Goal: Task Accomplishment & Management: Manage account settings

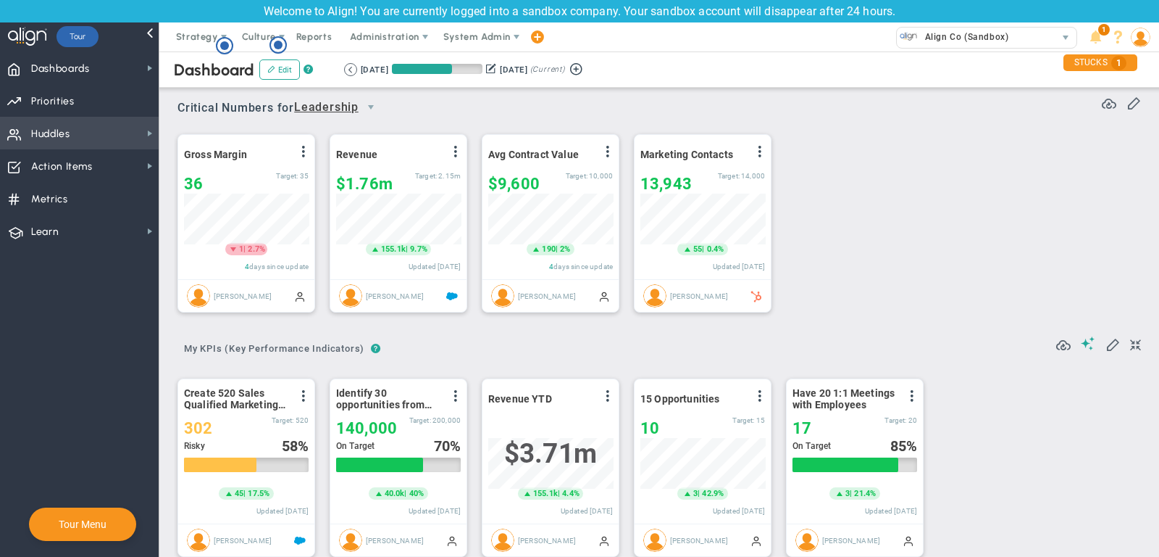
click at [78, 131] on span "Huddles Huddles" at bounding box center [79, 133] width 159 height 33
click at [121, 106] on span "Priorities Projects OKR Tree Priorities Projects OKRs" at bounding box center [79, 100] width 159 height 33
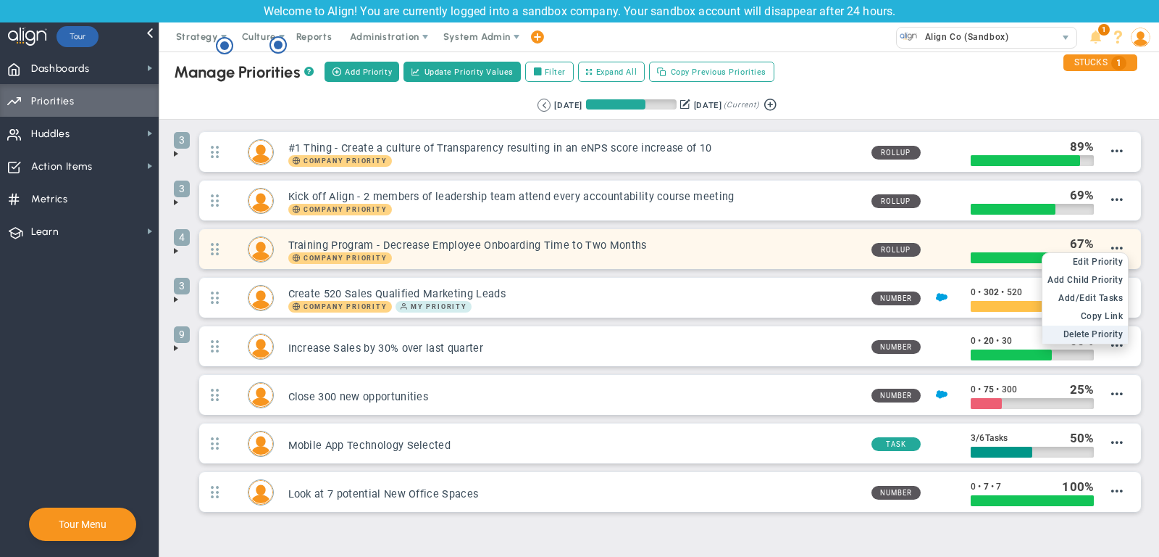
click at [1096, 331] on span "Delete Priority" at bounding box center [1094, 334] width 60 height 10
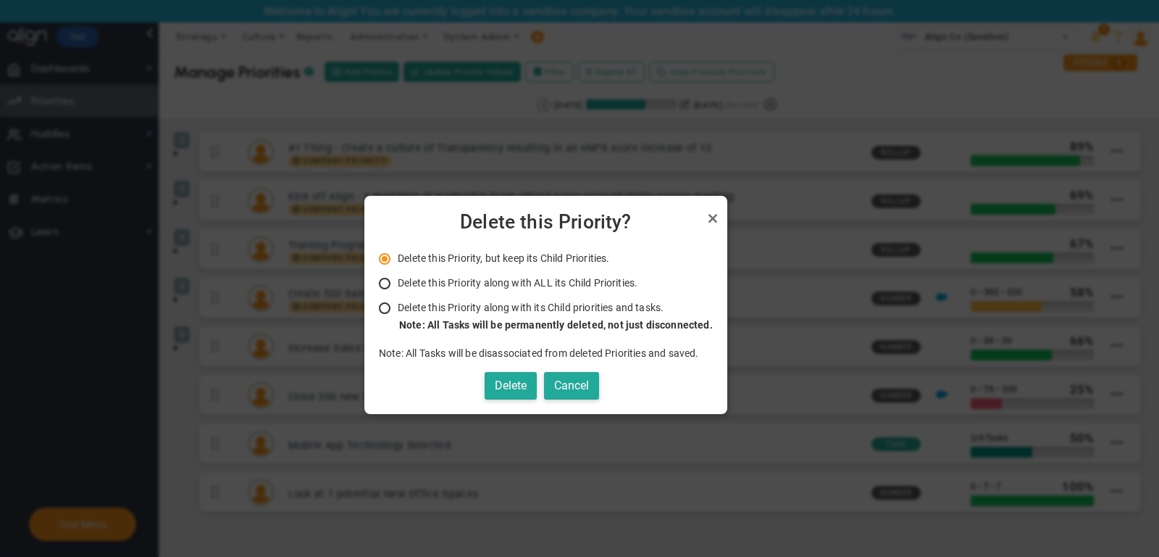
click at [540, 284] on span "Delete this Priority along with ALL its Child Priorities." at bounding box center [518, 283] width 240 height 12
click at [397, 284] on input "Delete this Priority along with ALL its Child Priorities. Only Administrators a…" at bounding box center [390, 284] width 14 height 12
radio input "true"
radio input "false"
click at [525, 318] on div "Note: All Tasks will be permanently deleted, not just disconnected." at bounding box center [556, 325] width 314 height 14
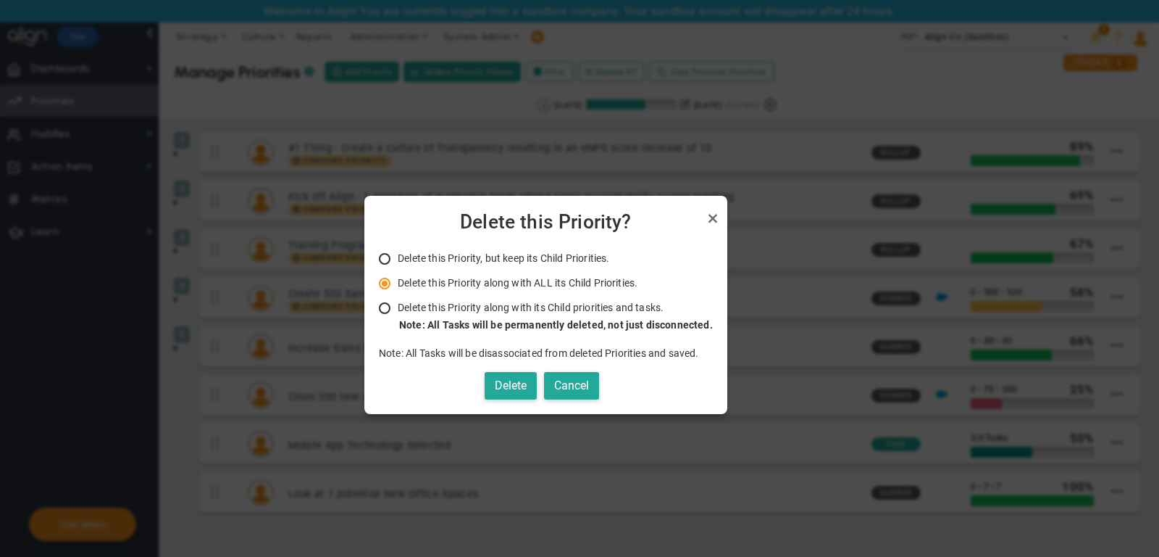
click at [397, 314] on input "Delete this Priority along with its Child priorities and tasks. Only Administra…" at bounding box center [390, 309] width 14 height 12
radio input "true"
radio input "false"
click at [512, 372] on button "Delete" at bounding box center [511, 386] width 52 height 28
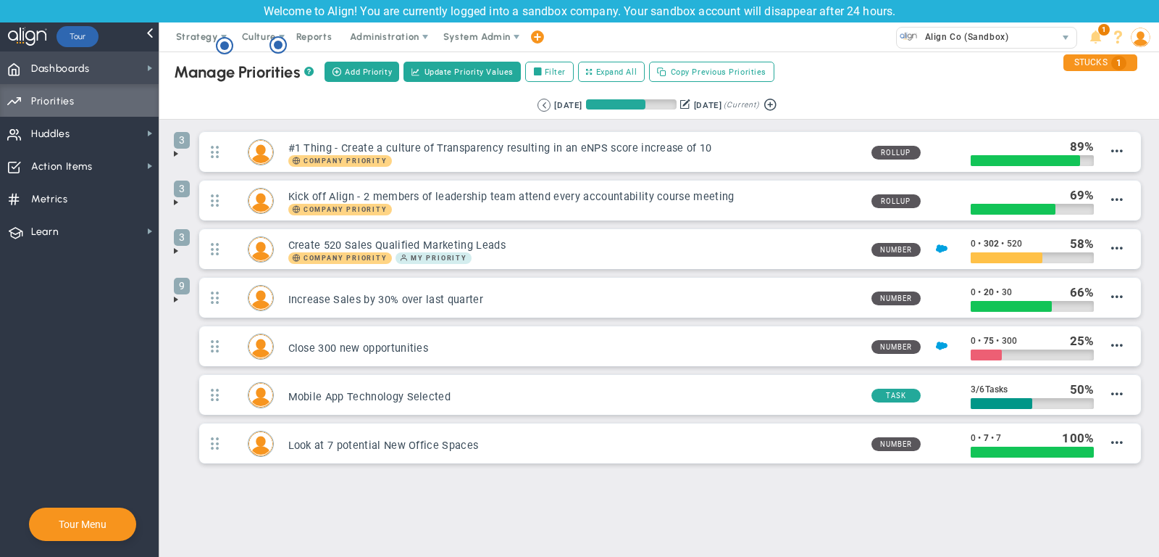
click at [127, 71] on span "Dashboards Dashboards" at bounding box center [79, 67] width 159 height 33
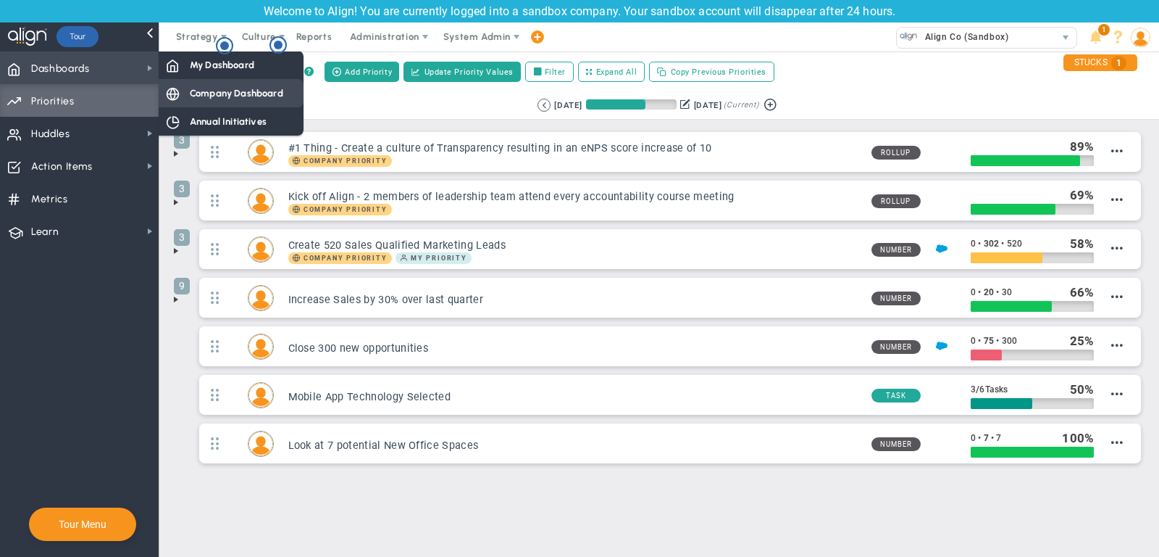
click at [188, 99] on div "Company Dashboard" at bounding box center [231, 93] width 145 height 28
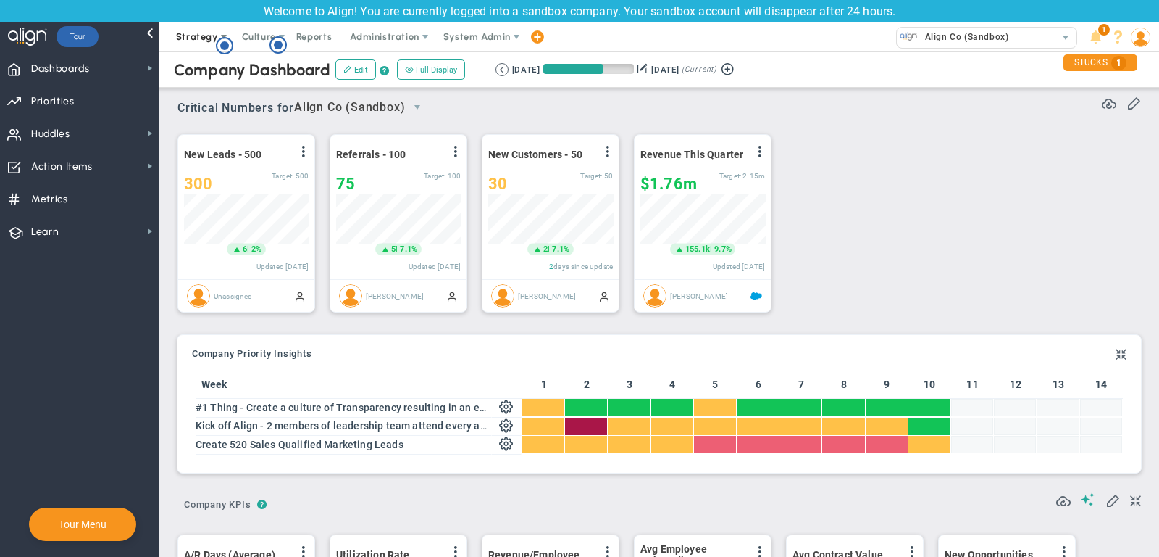
click at [196, 38] on span "Strategy" at bounding box center [197, 36] width 42 height 11
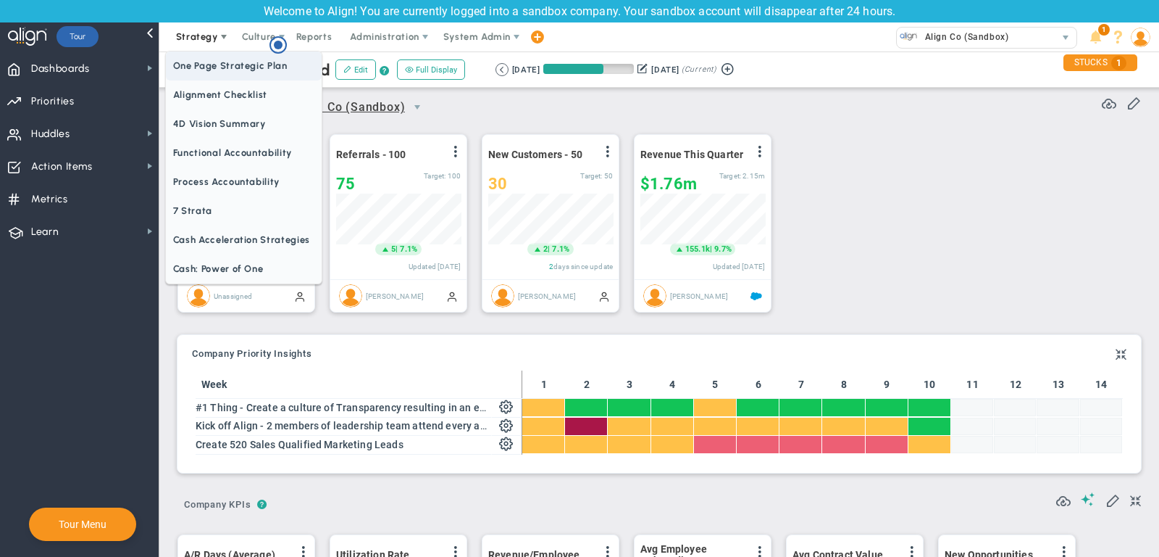
click at [207, 62] on span "One Page Strategic Plan" at bounding box center [244, 65] width 156 height 29
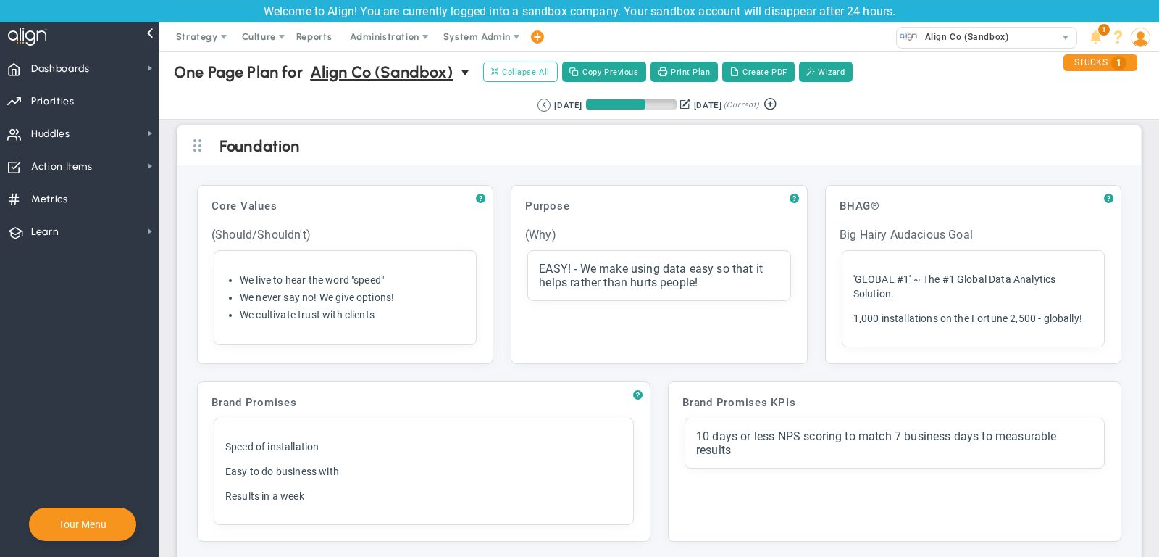
click at [509, 70] on span "Collapse All" at bounding box center [520, 71] width 59 height 13
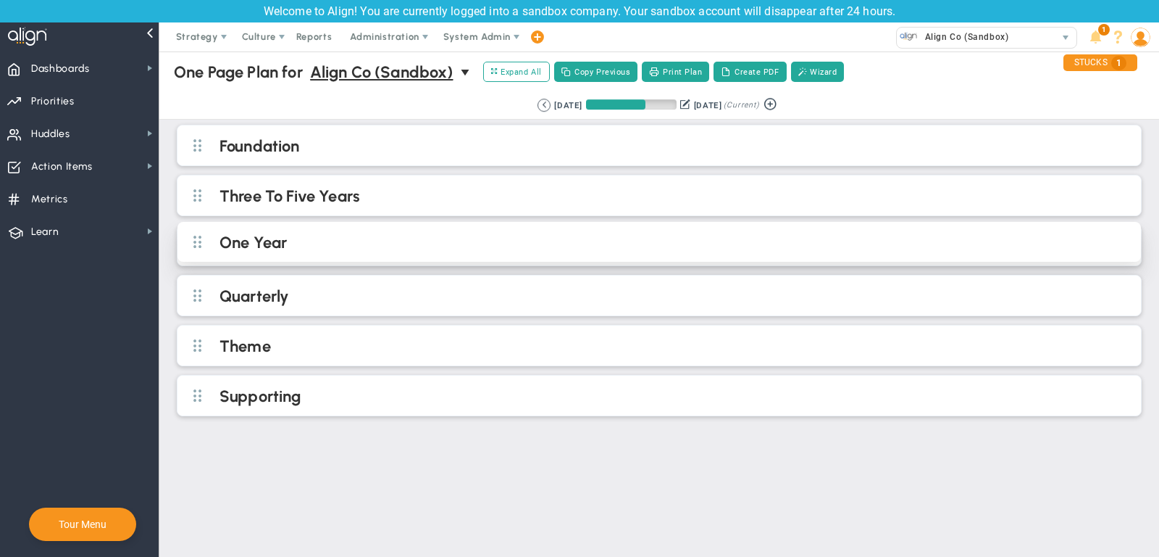
click at [422, 240] on h2 "One Year" at bounding box center [672, 244] width 904 height 22
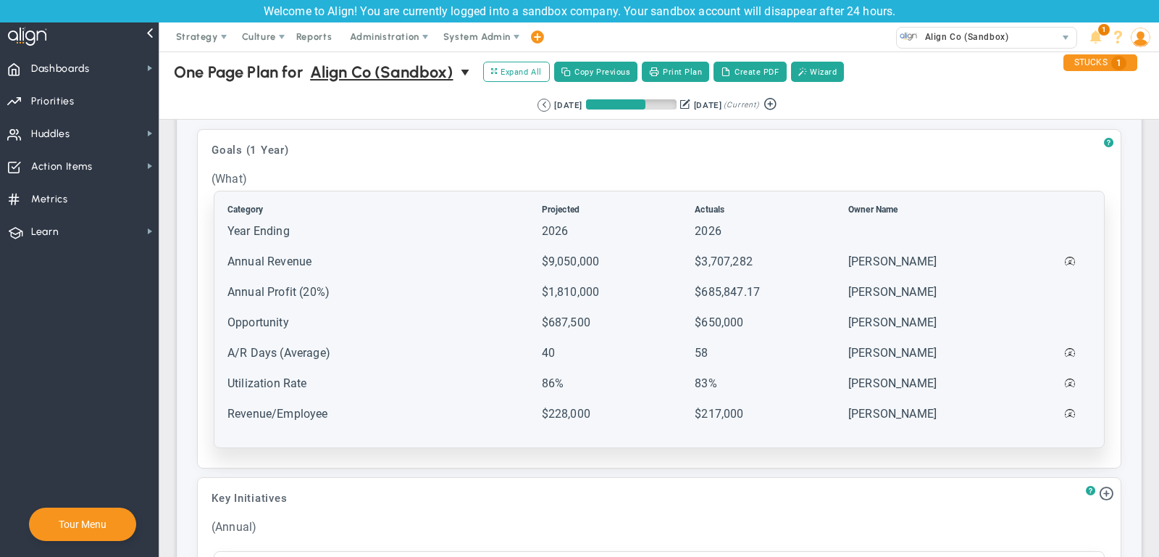
scroll to position [161, 0]
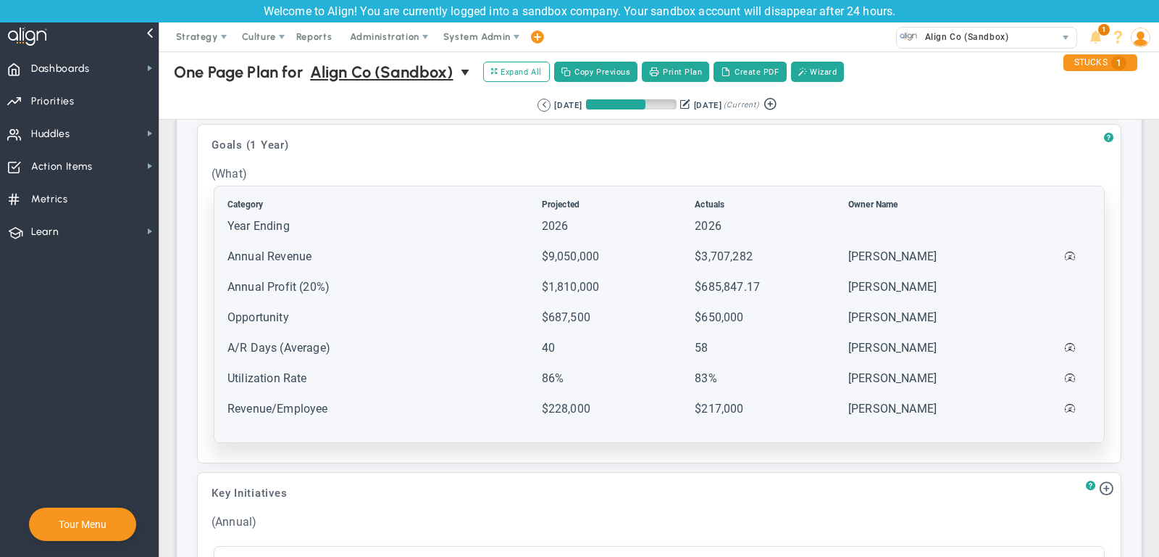
click at [458, 234] on td "Year Ending" at bounding box center [383, 232] width 313 height 29
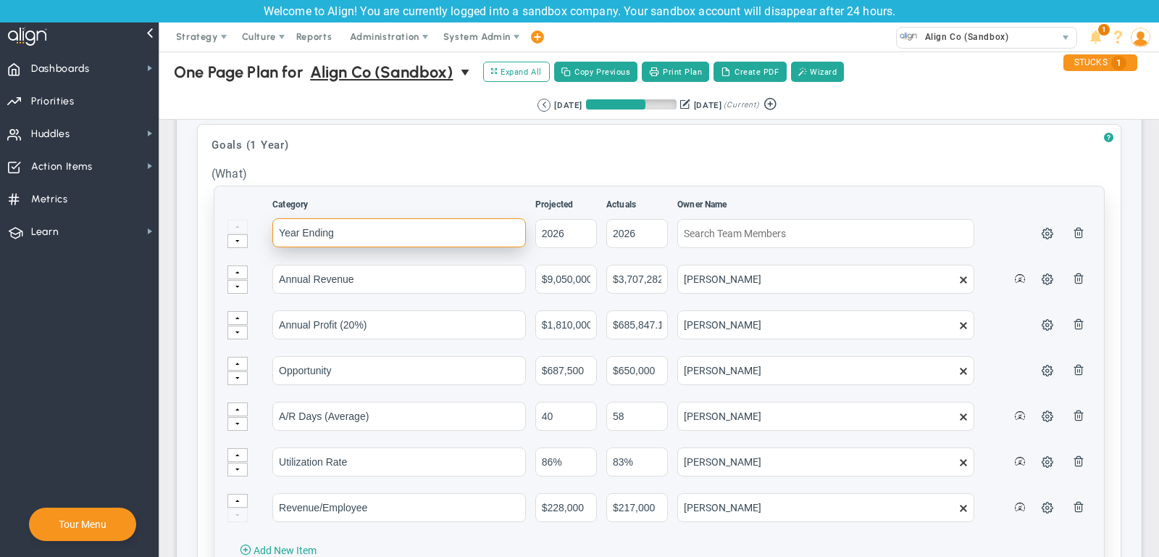
click at [363, 227] on input "Year Ending" at bounding box center [399, 232] width 254 height 29
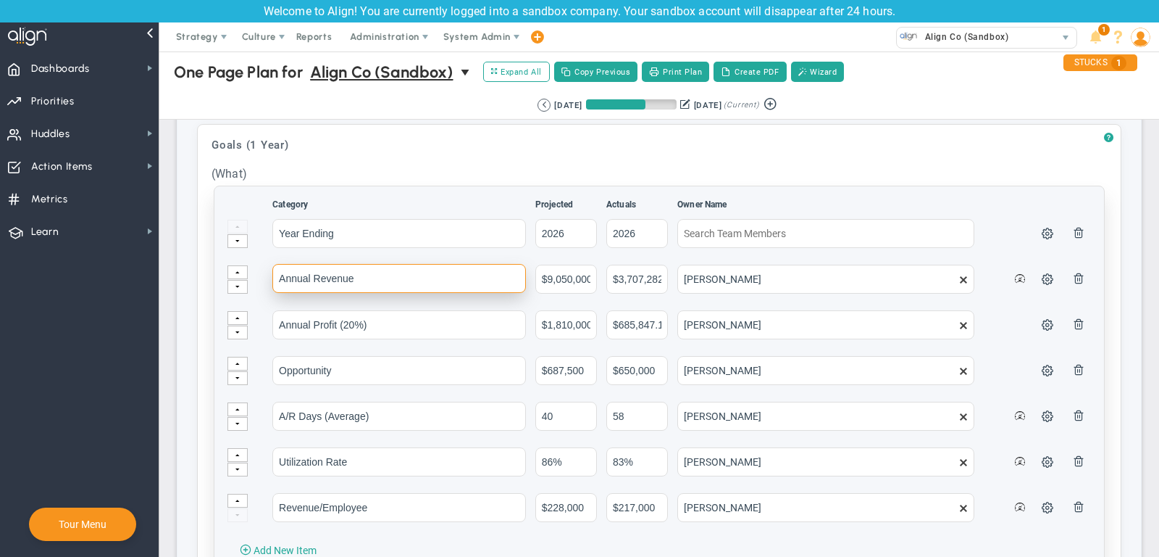
click at [357, 277] on input "Annual Revenue" at bounding box center [399, 278] width 254 height 29
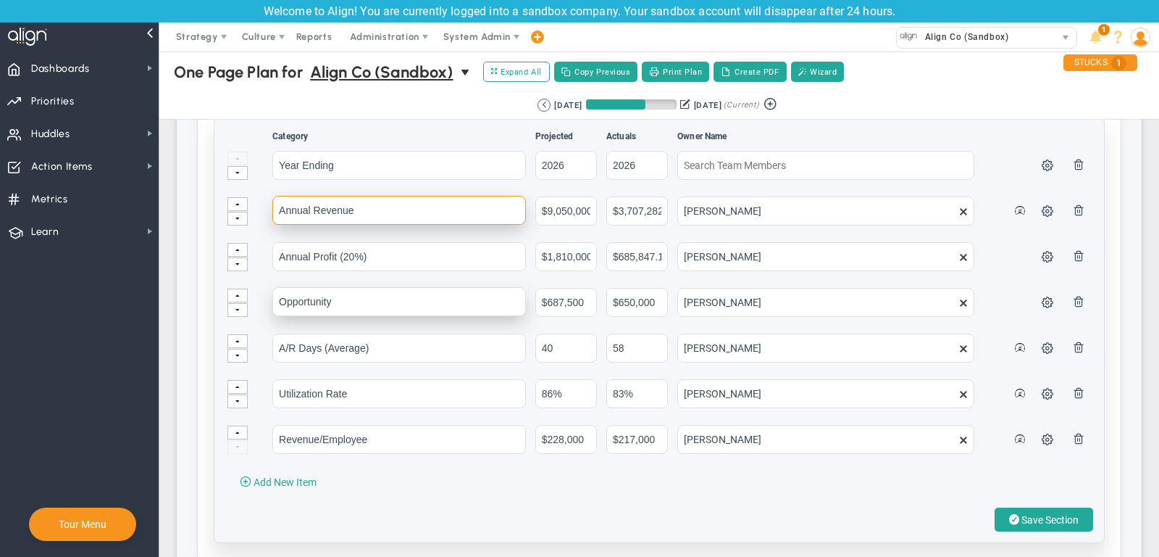
scroll to position [238, 0]
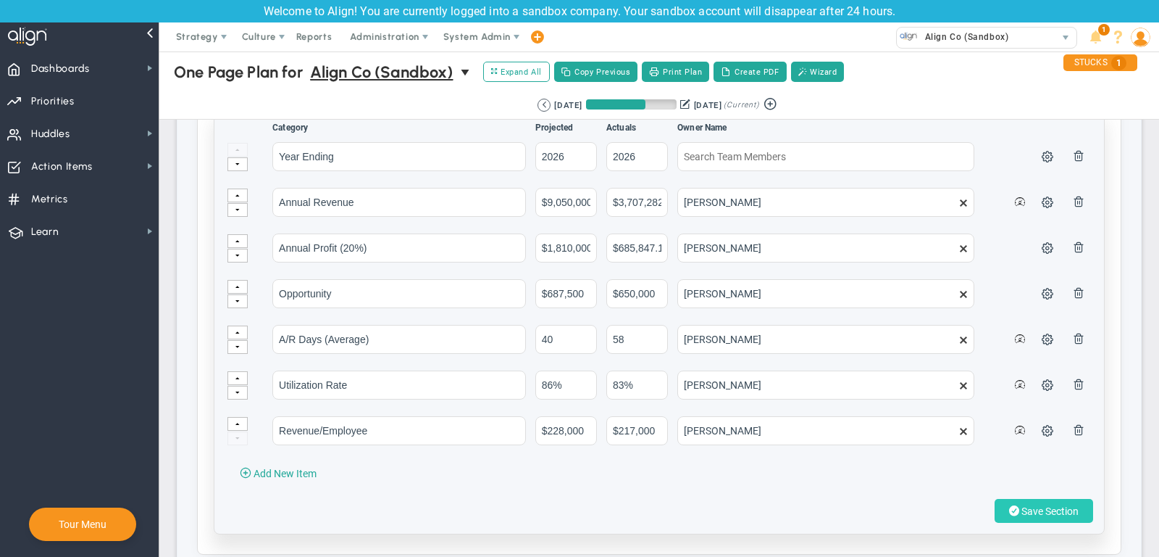
click at [1081, 513] on button "Save Section" at bounding box center [1044, 511] width 99 height 24
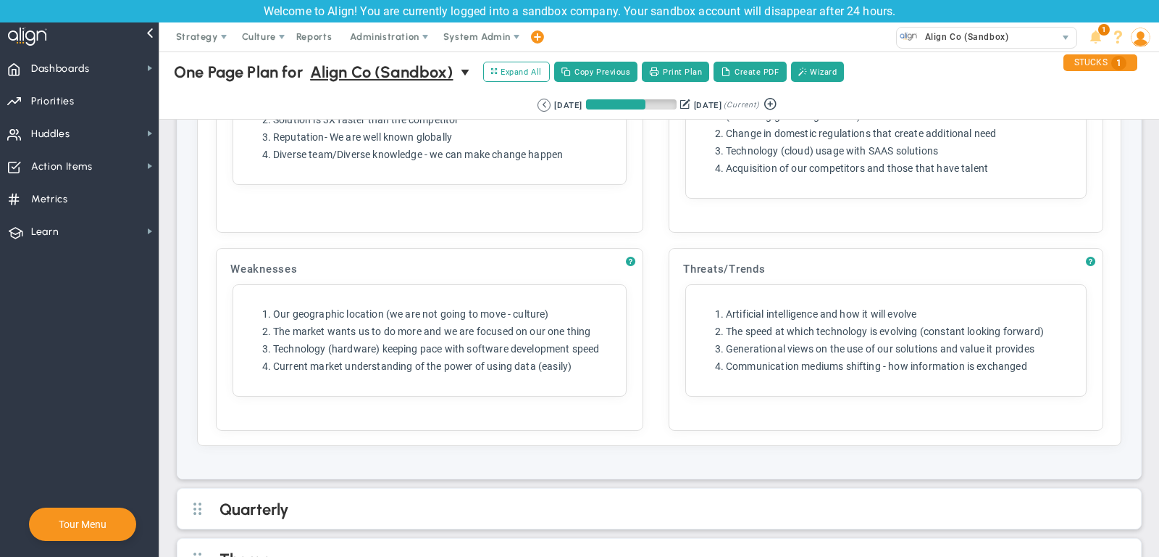
scroll to position [1382, 0]
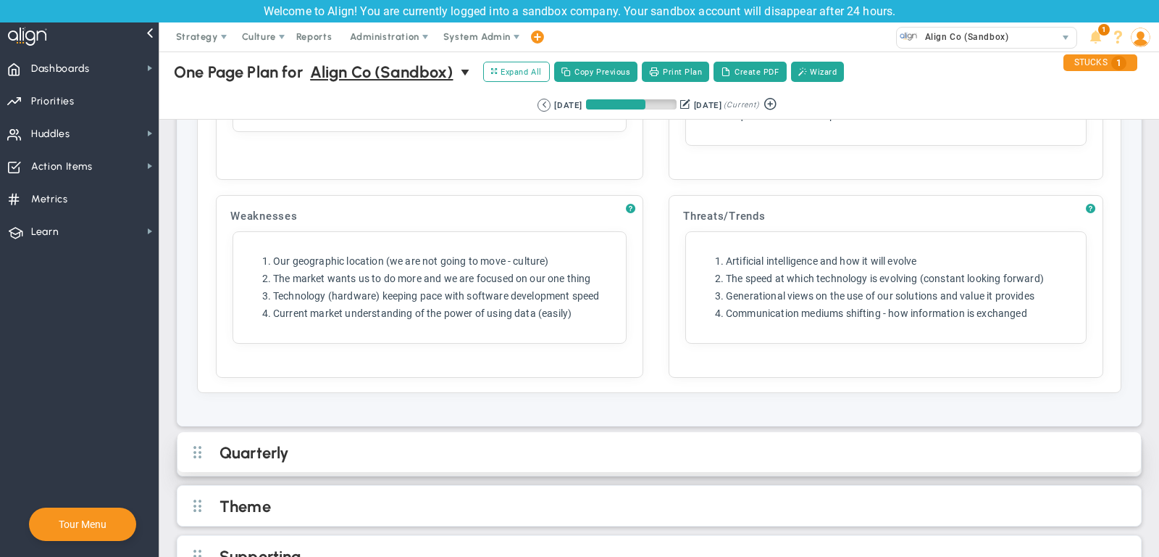
click at [343, 443] on h2 "Quarterly" at bounding box center [672, 454] width 904 height 22
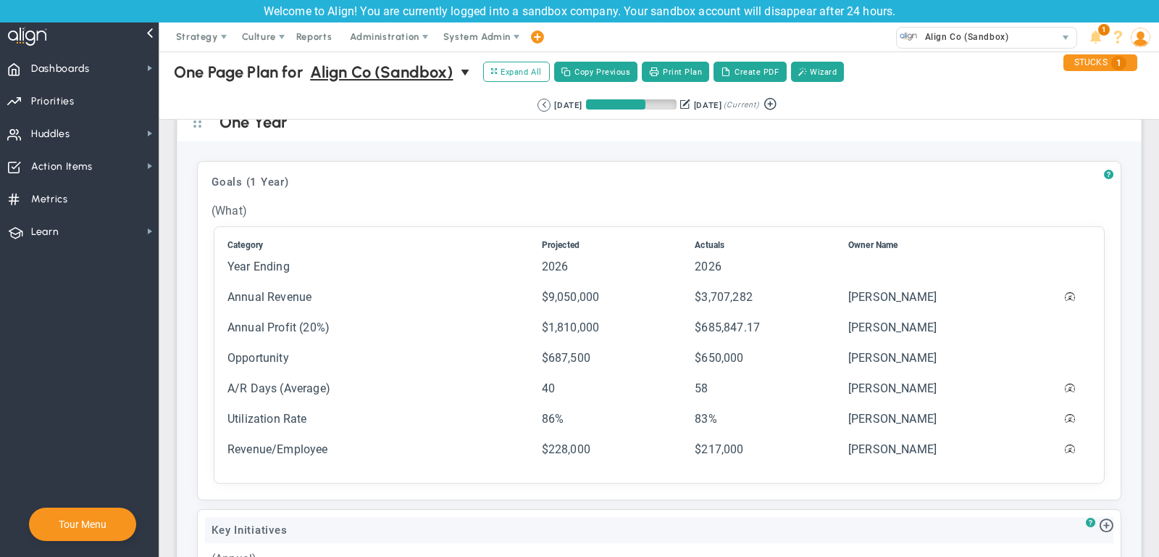
scroll to position [125, 0]
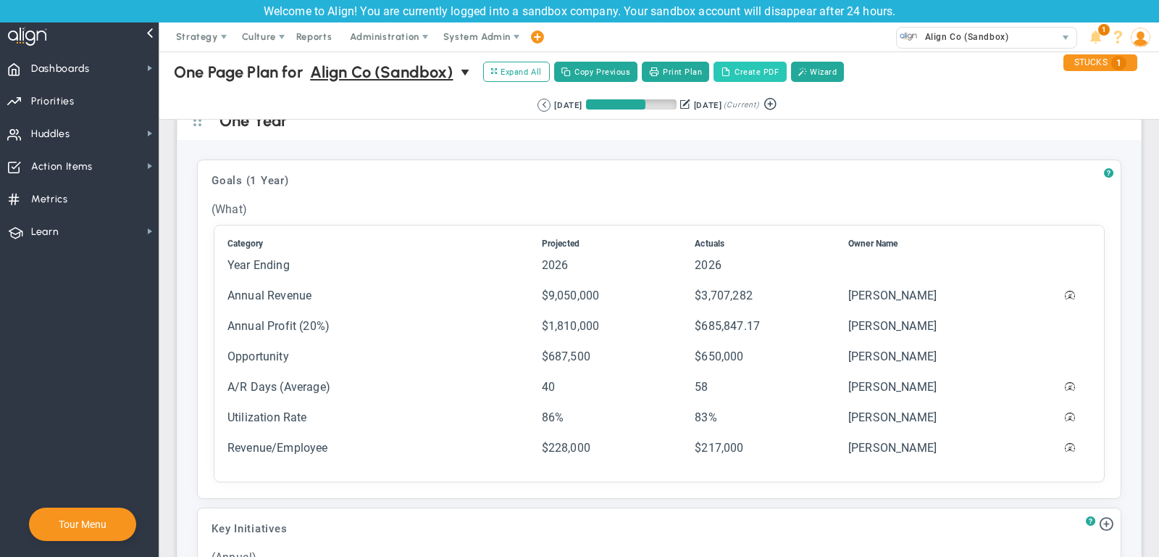
click at [754, 67] on button "Create PDF" at bounding box center [750, 72] width 72 height 20
click at [138, 72] on span "Dashboards Dashboards" at bounding box center [79, 67] width 159 height 33
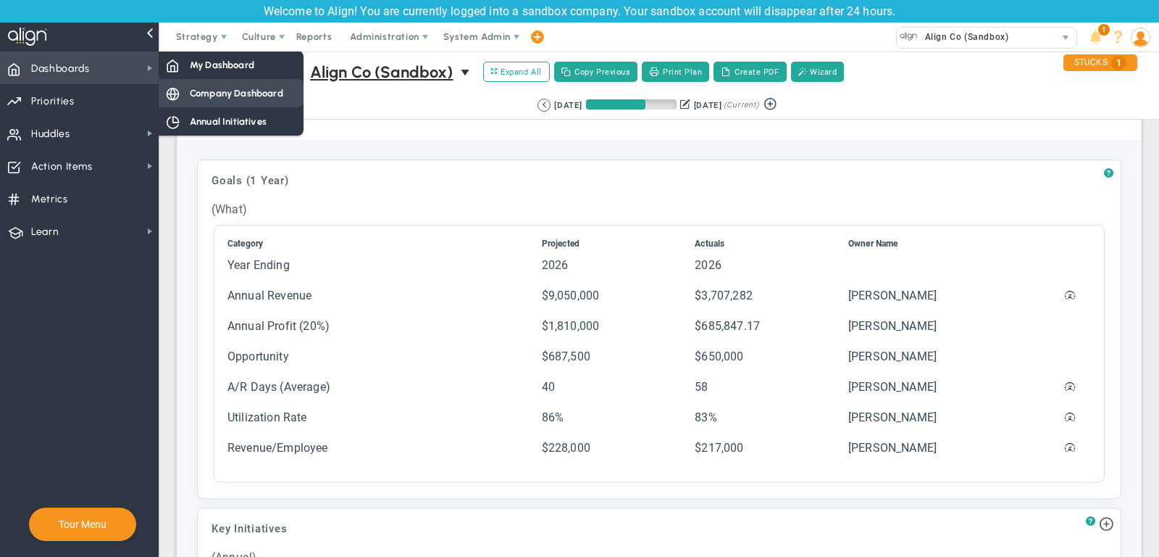
click at [233, 99] on span "Company Dashboard" at bounding box center [236, 93] width 93 height 14
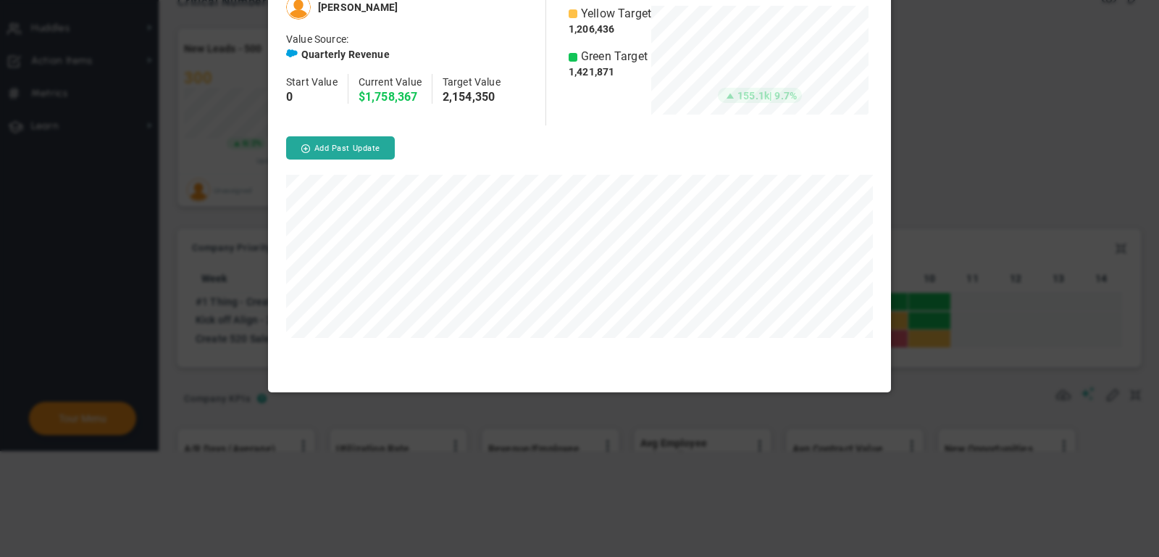
scroll to position [724506, 724398]
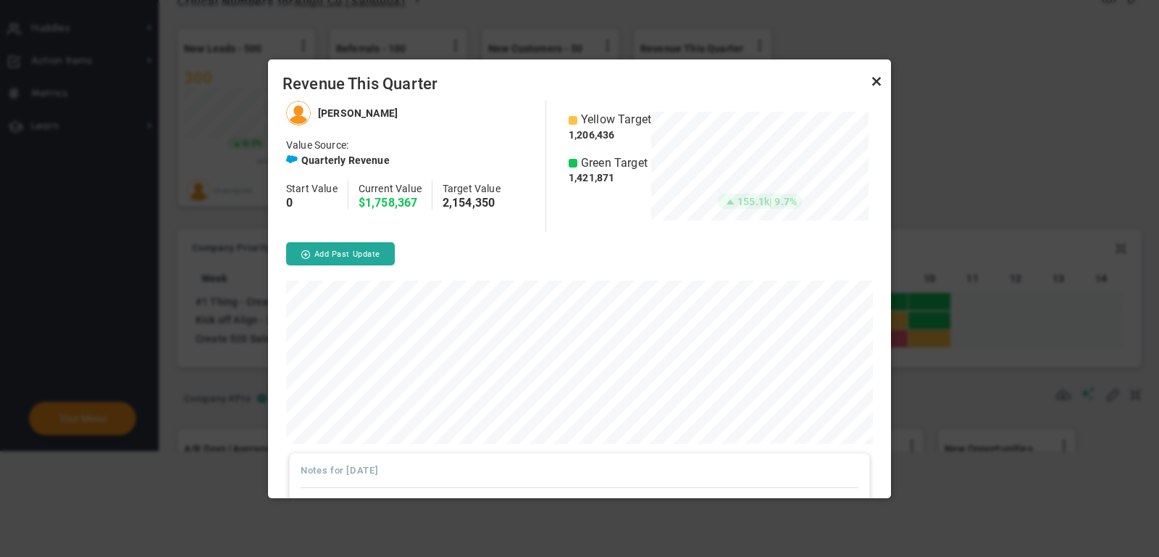
click at [877, 82] on link "Close" at bounding box center [876, 80] width 17 height 17
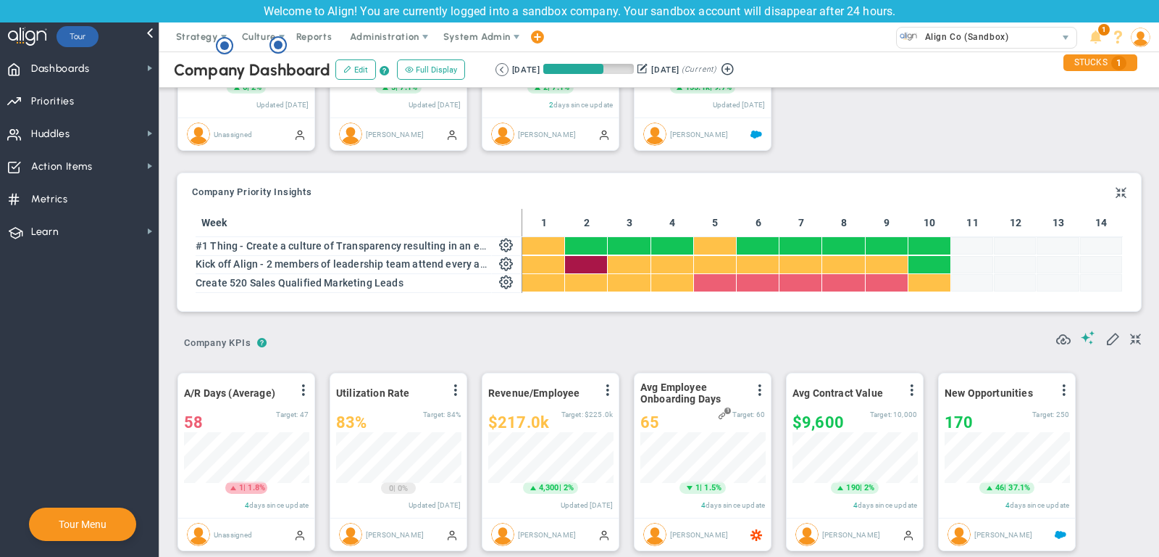
scroll to position [157, 0]
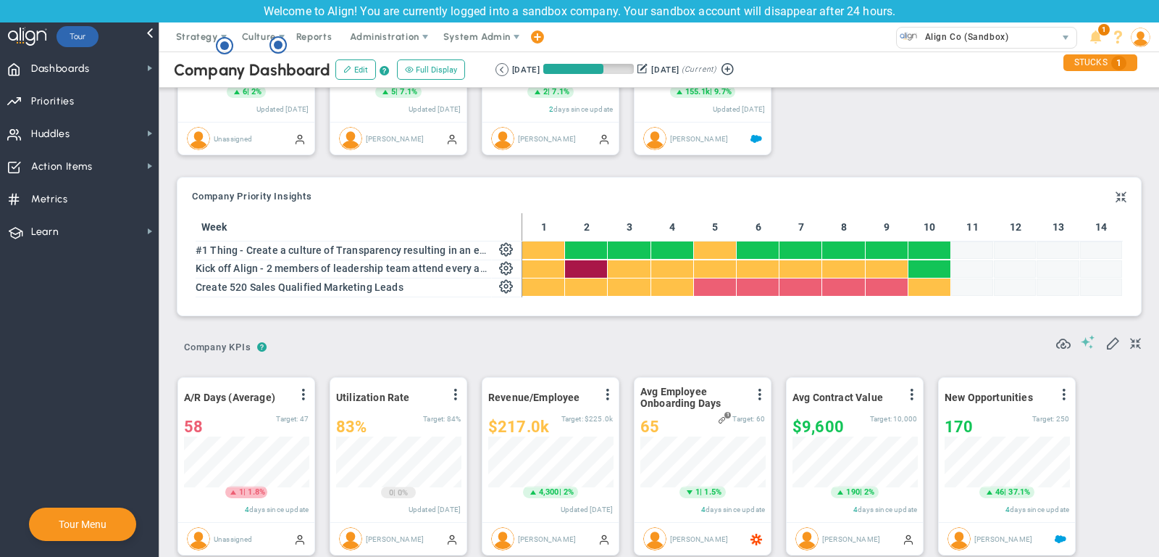
click at [1092, 345] on span at bounding box center [1088, 342] width 14 height 14
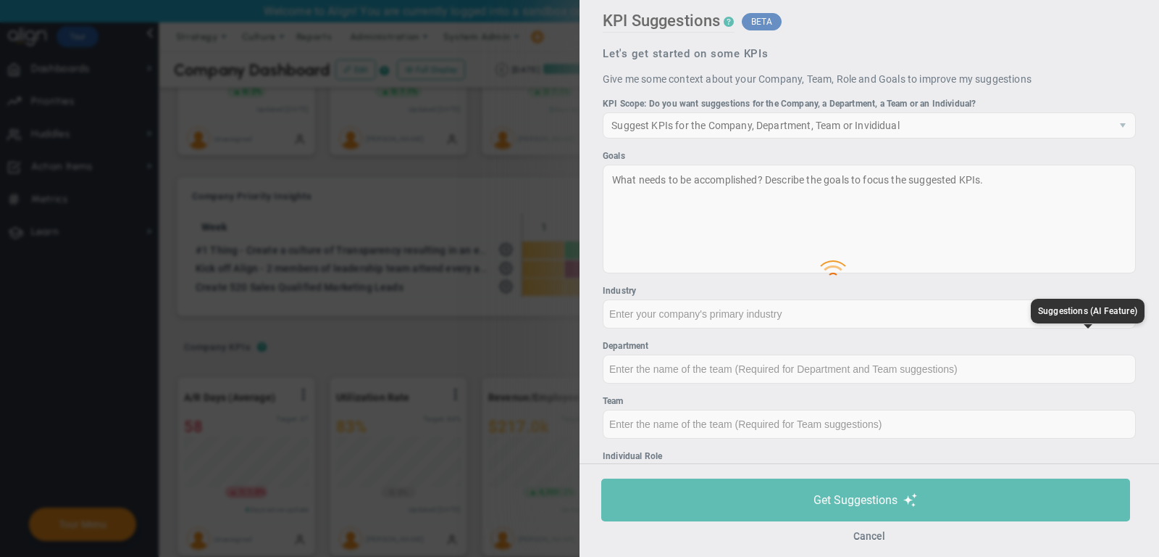
type input "None"
type input "0"
type input "$0"
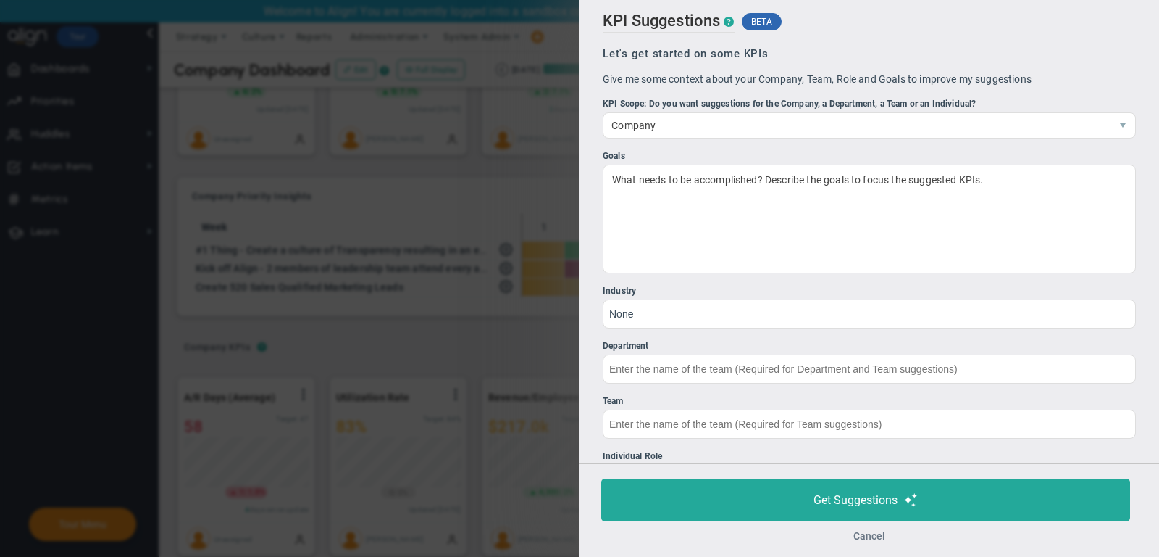
click at [880, 538] on button "Cancel" at bounding box center [870, 536] width 32 height 12
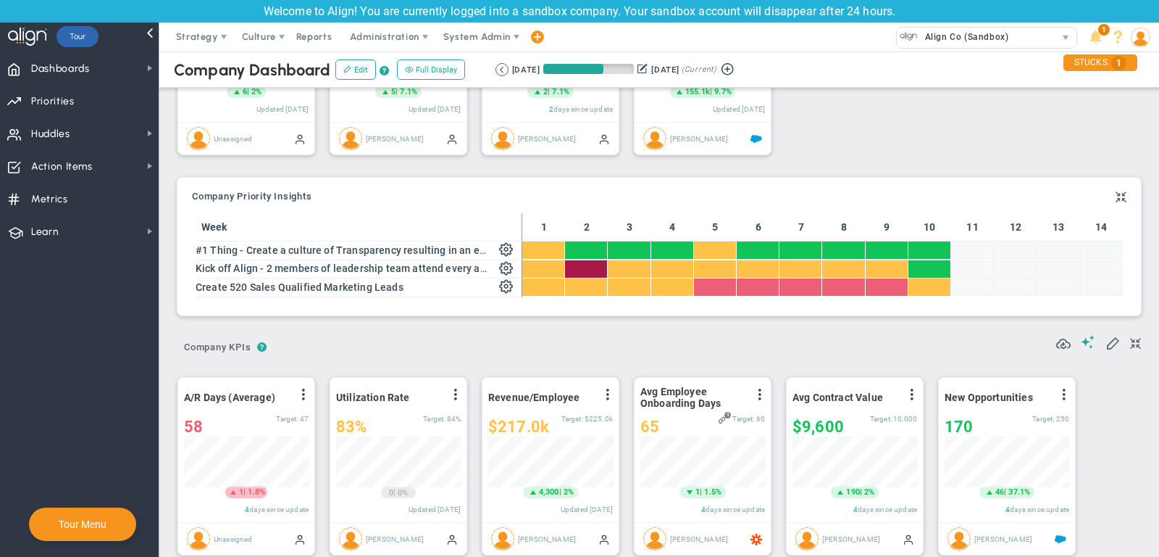
scroll to position [106, 0]
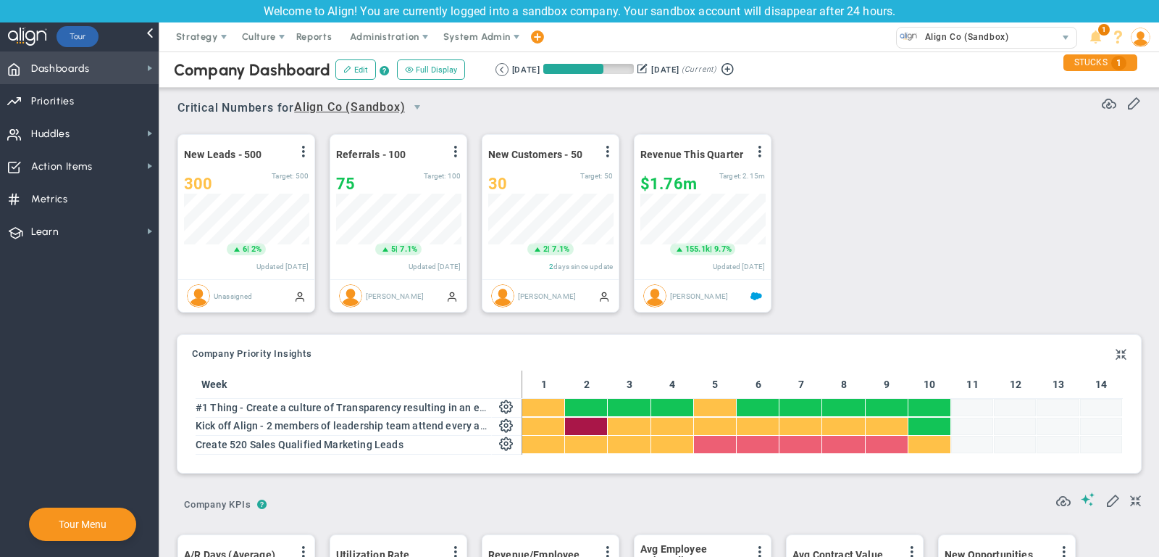
click at [98, 75] on span "Dashboards Dashboards" at bounding box center [79, 67] width 159 height 33
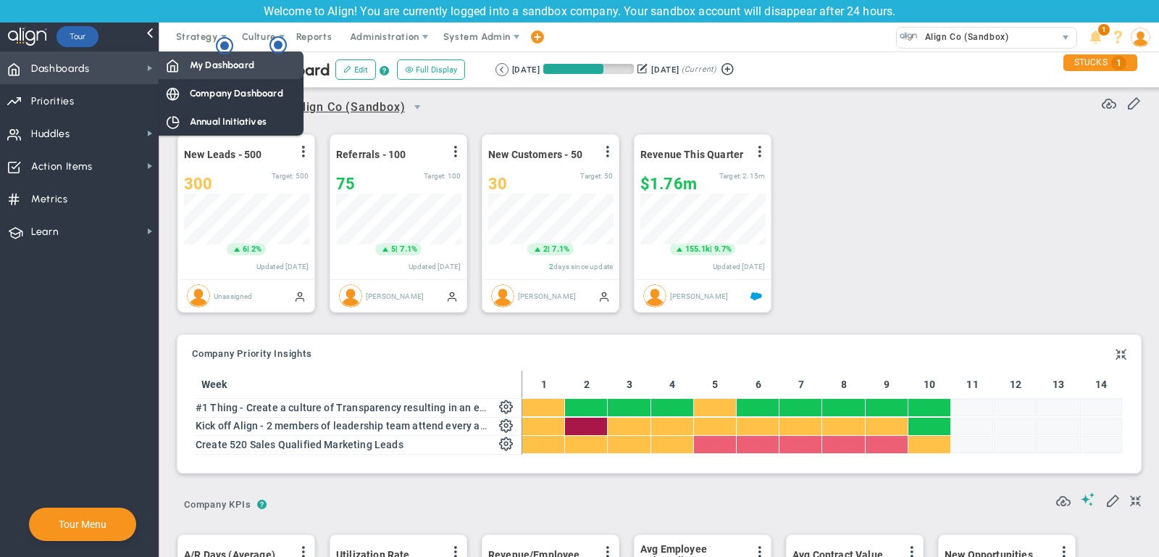
click at [236, 63] on span "My Dashboard" at bounding box center [222, 65] width 64 height 14
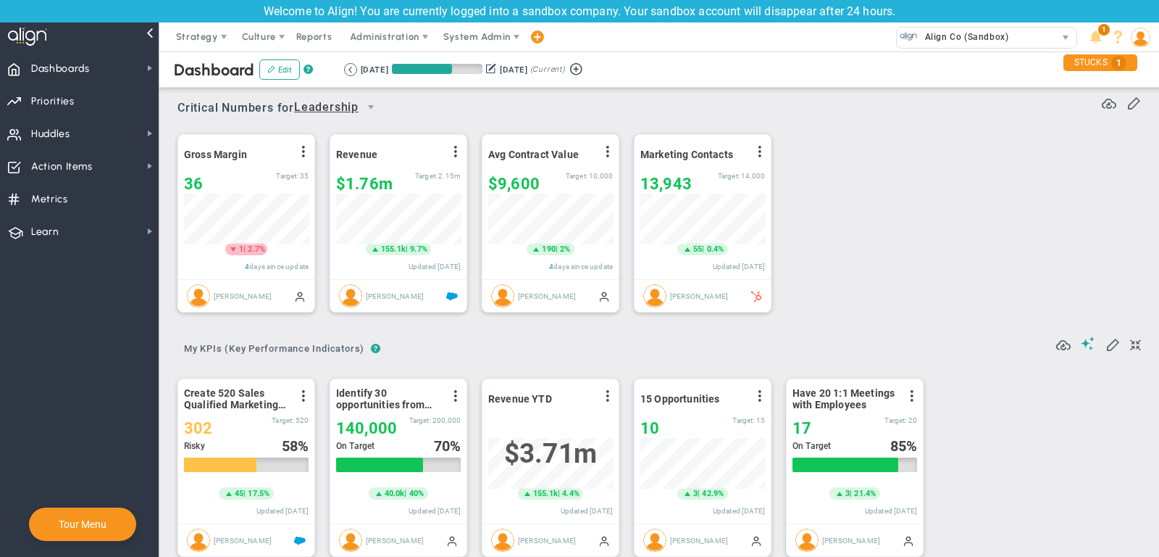
scroll to position [51, 125]
click at [375, 107] on span "select" at bounding box center [371, 107] width 12 height 12
click at [352, 277] on li "Sales" at bounding box center [341, 292] width 87 height 30
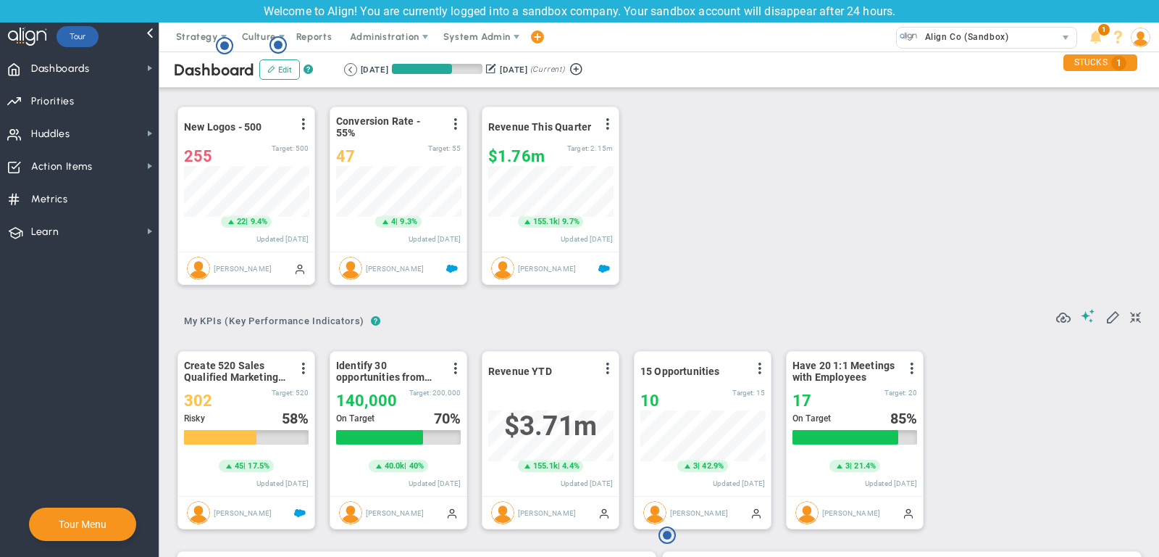
scroll to position [22, 0]
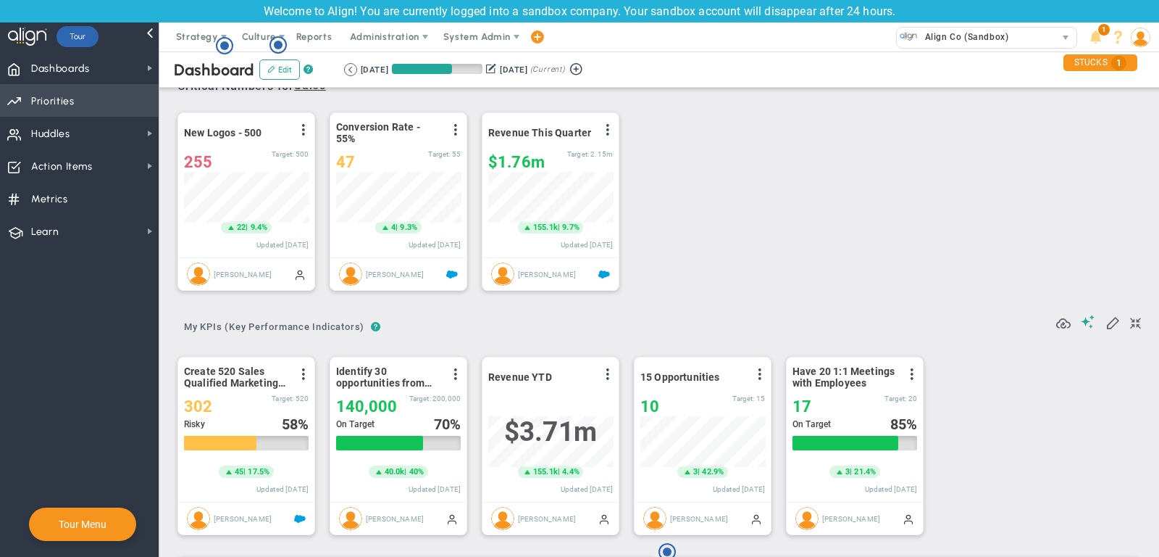
click at [64, 101] on span "Priorities" at bounding box center [52, 101] width 43 height 30
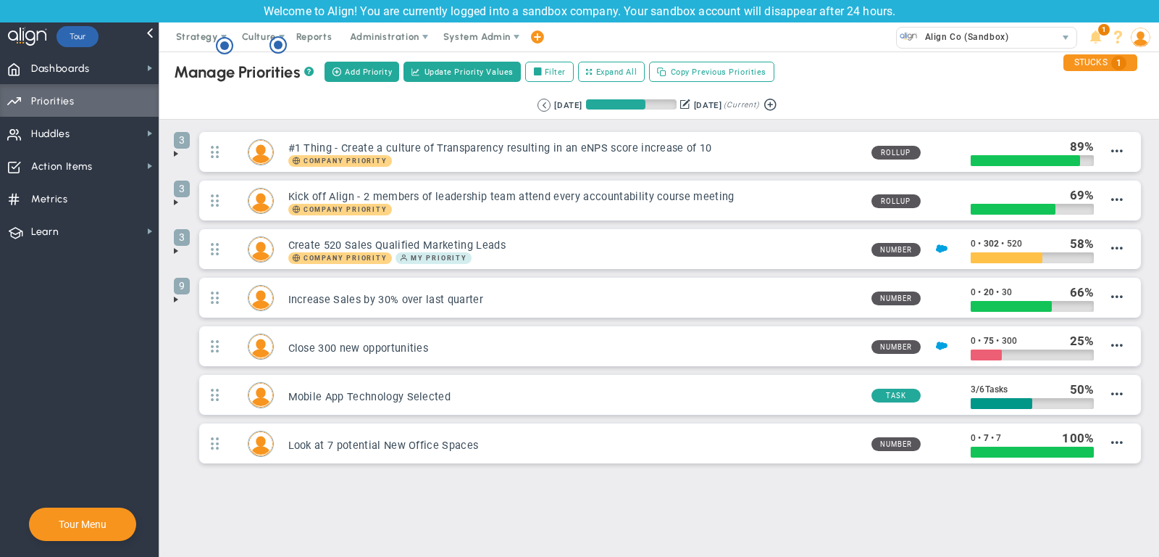
click at [176, 153] on span at bounding box center [176, 154] width 12 height 12
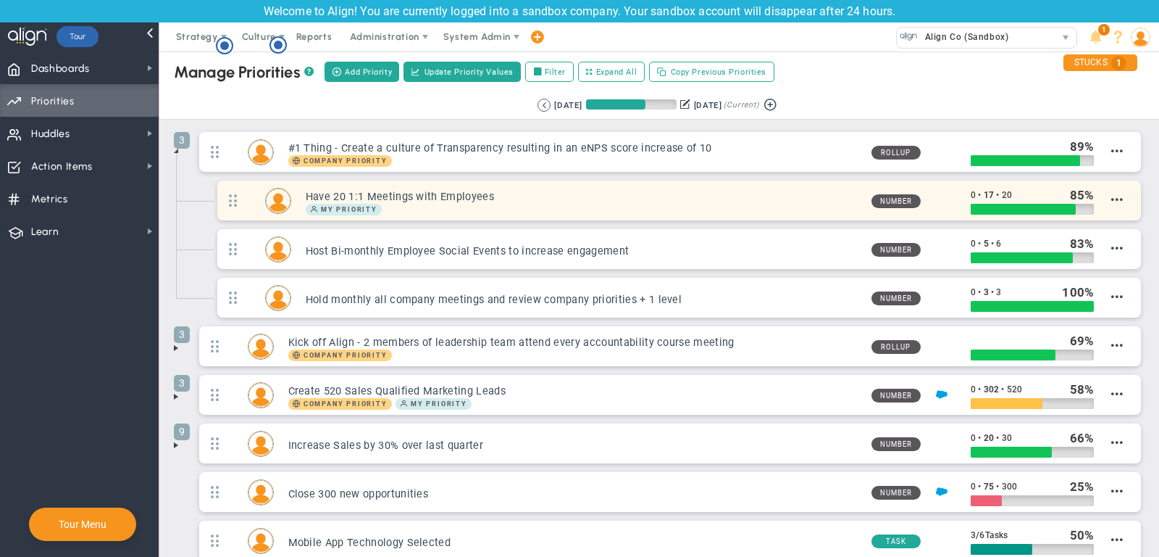
click at [788, 200] on h3 "Have 20 1:1 Meetings with Employees" at bounding box center [583, 197] width 554 height 14
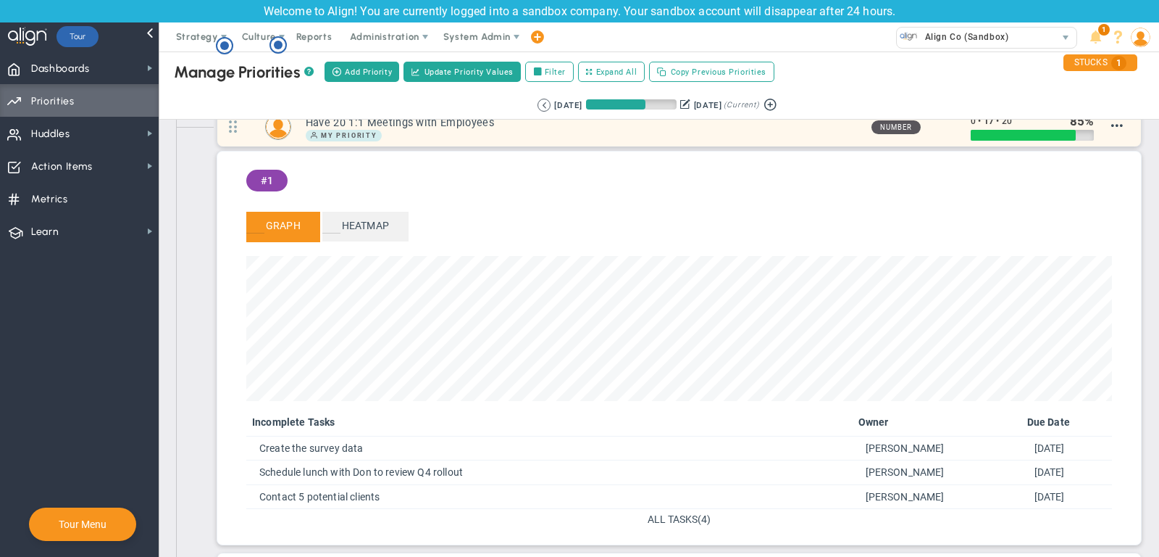
scroll to position [74, 0]
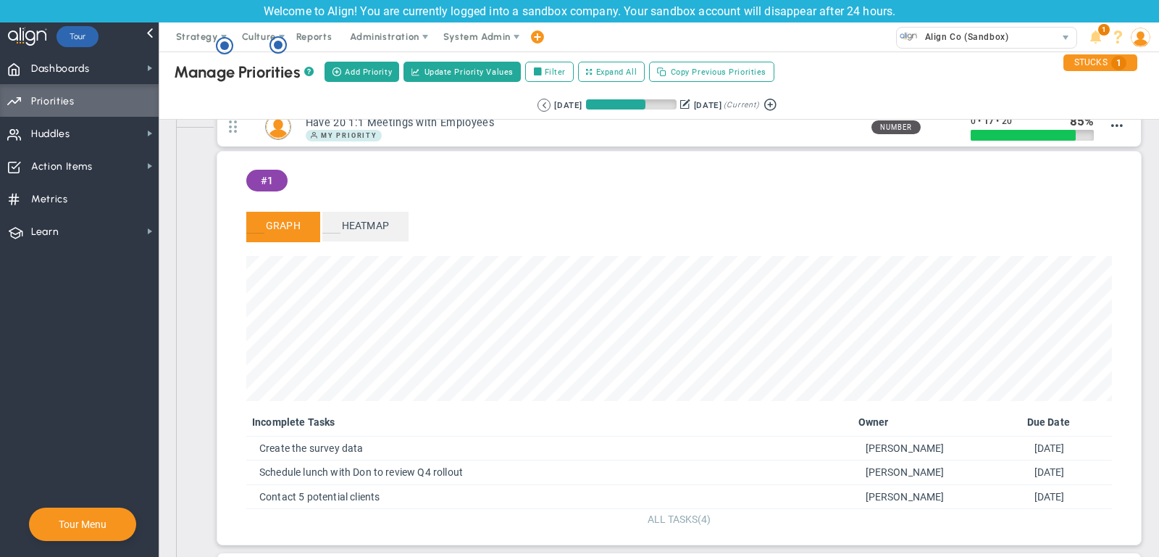
click at [683, 513] on span "ALL TASKS" at bounding box center [673, 519] width 50 height 12
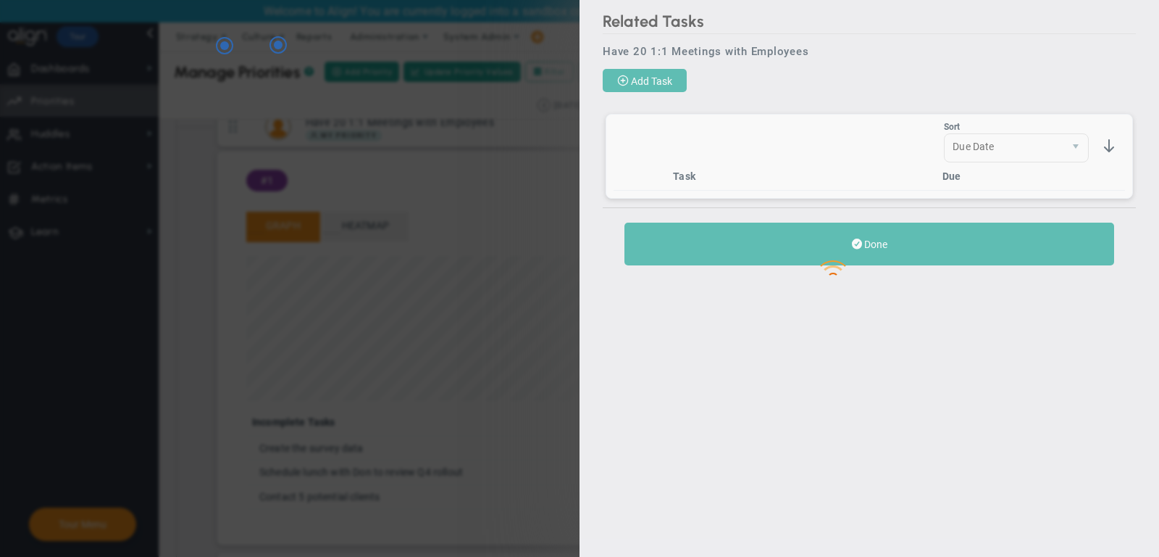
scroll to position [74, 0]
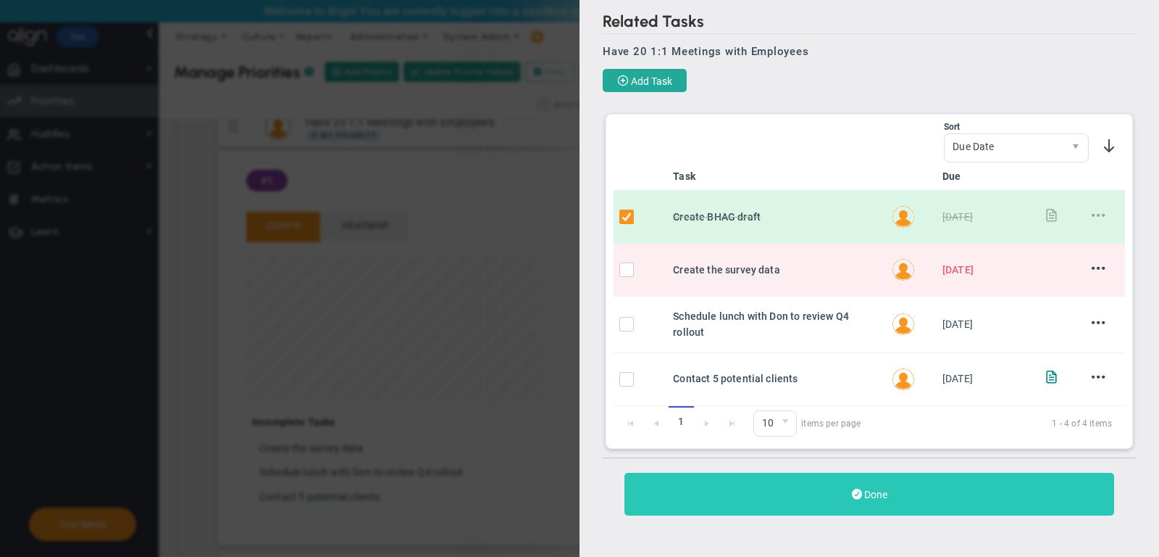
click at [965, 476] on button "Done" at bounding box center [870, 493] width 490 height 43
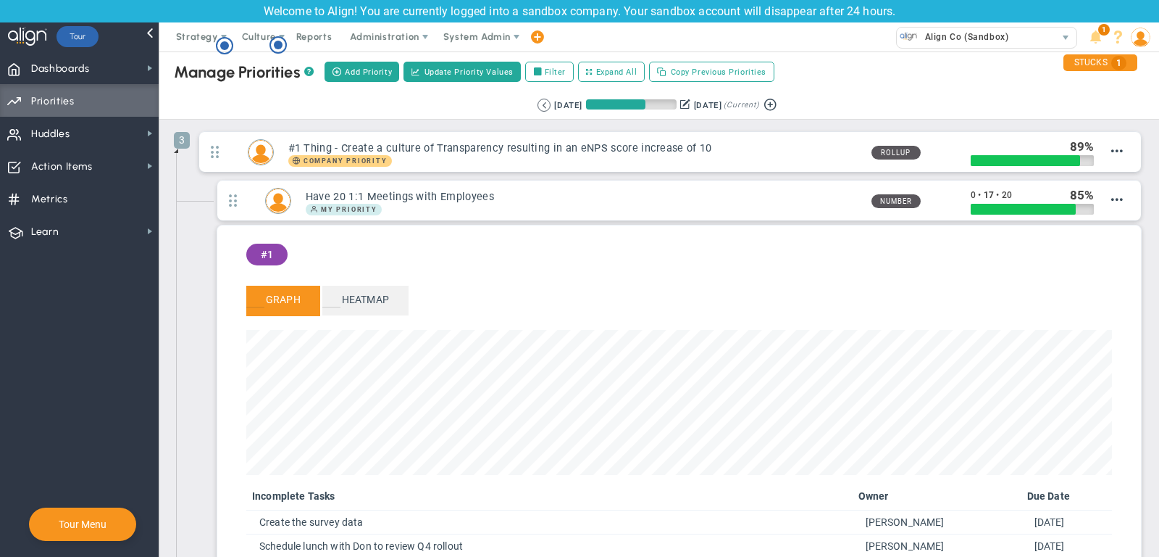
scroll to position [1, 0]
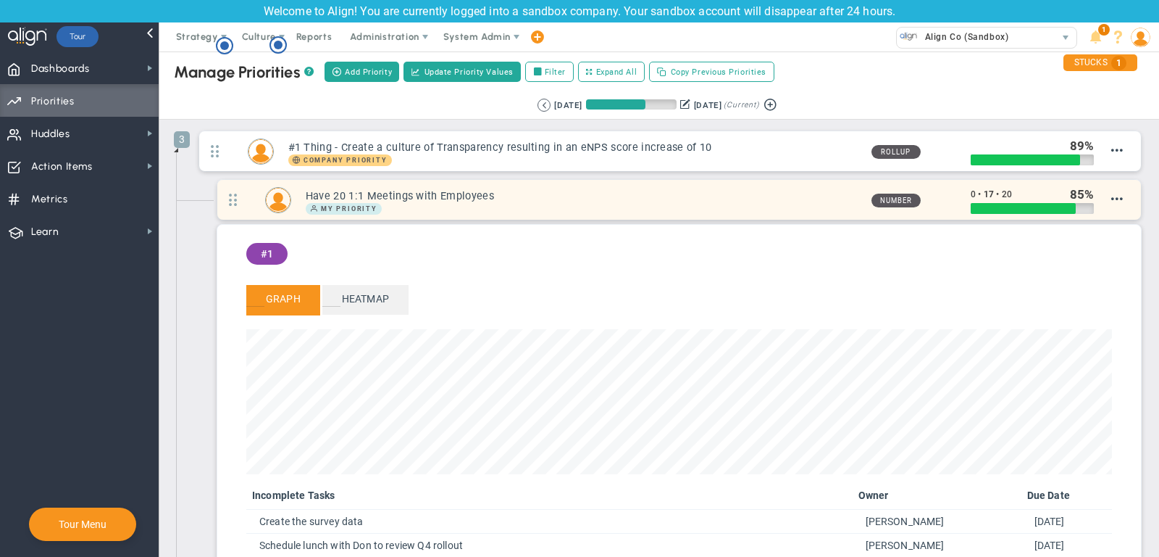
click at [751, 210] on div "My Priority" at bounding box center [583, 209] width 554 height 12
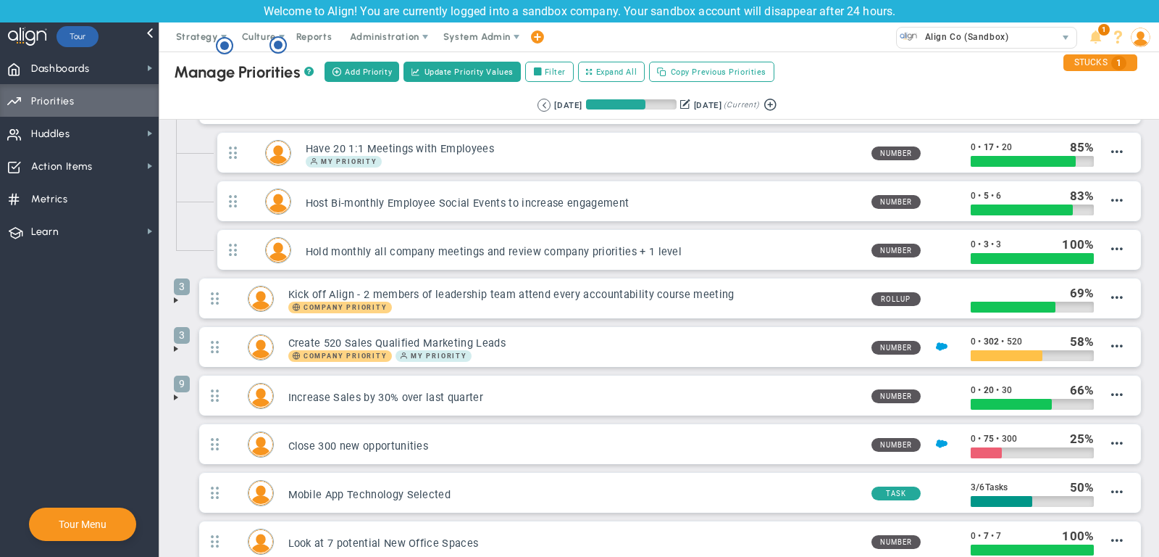
scroll to position [46, 0]
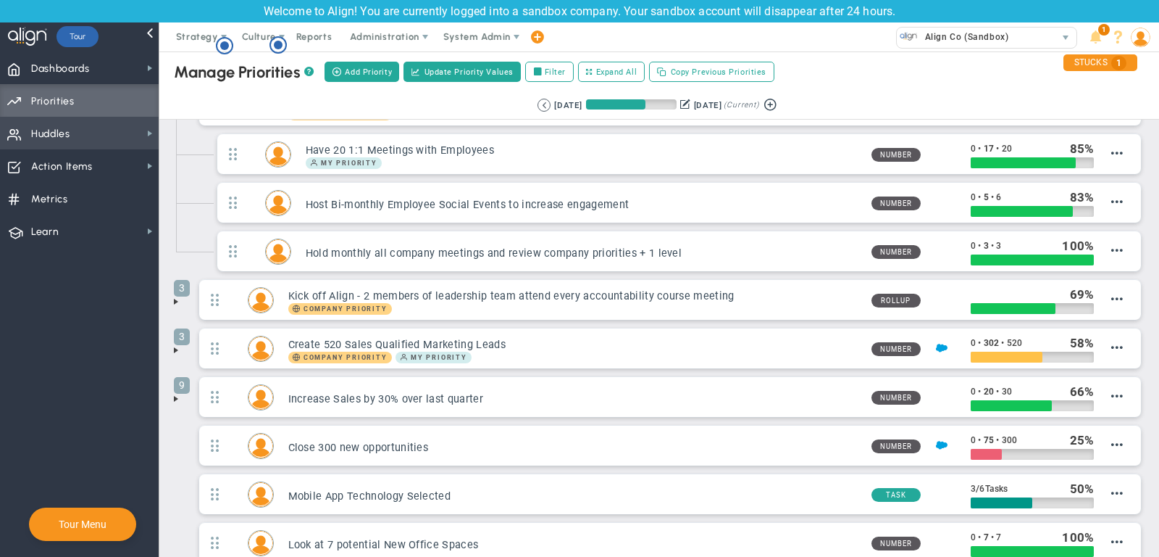
click at [102, 136] on span "Huddles Huddles" at bounding box center [79, 133] width 159 height 33
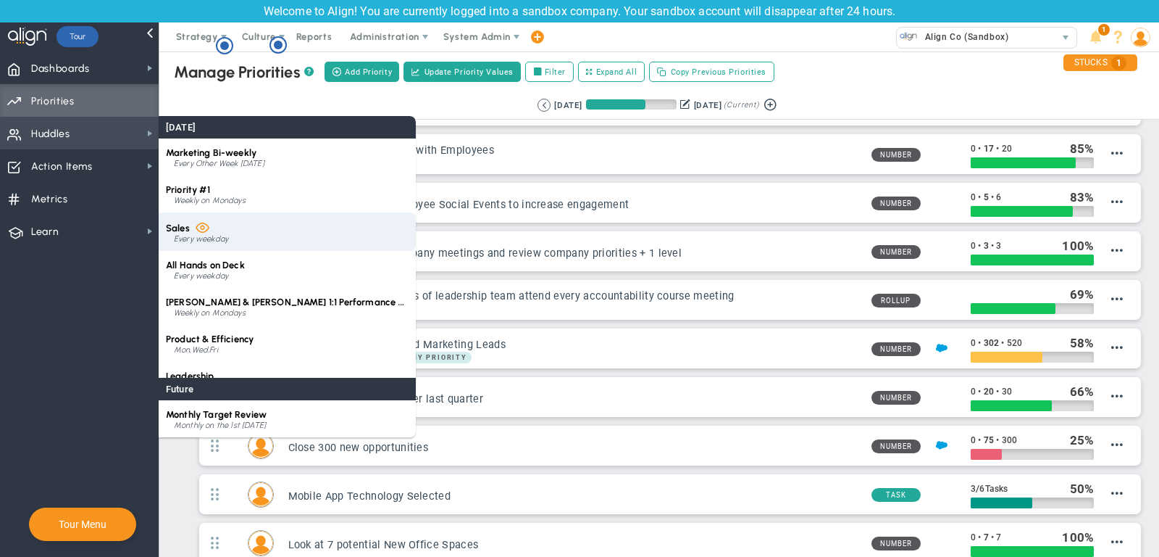
scroll to position [20, 0]
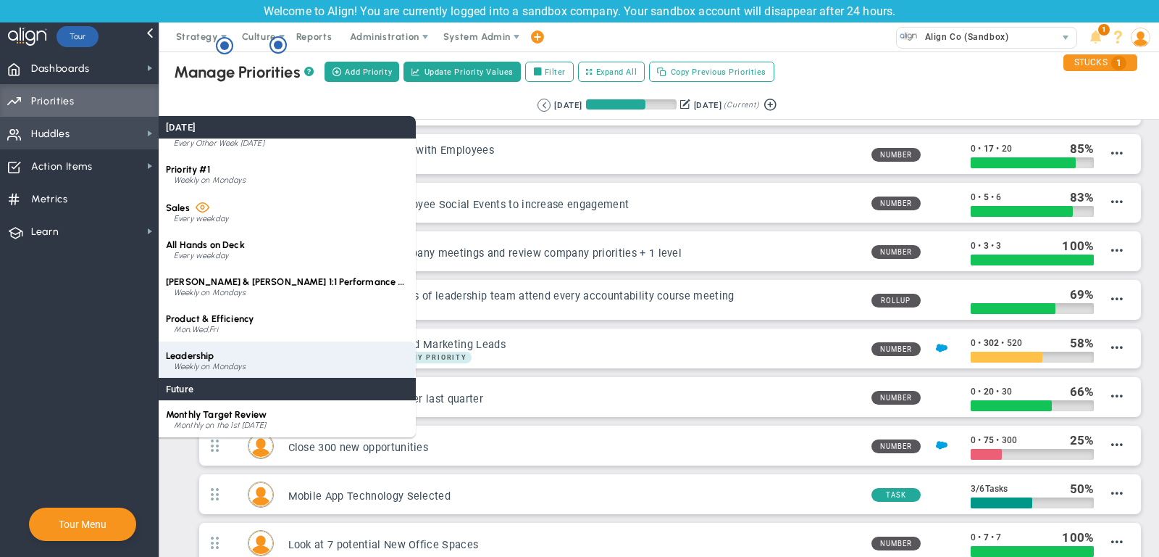
click at [237, 358] on div "Leadership Weekly on Mondays" at bounding box center [287, 359] width 257 height 37
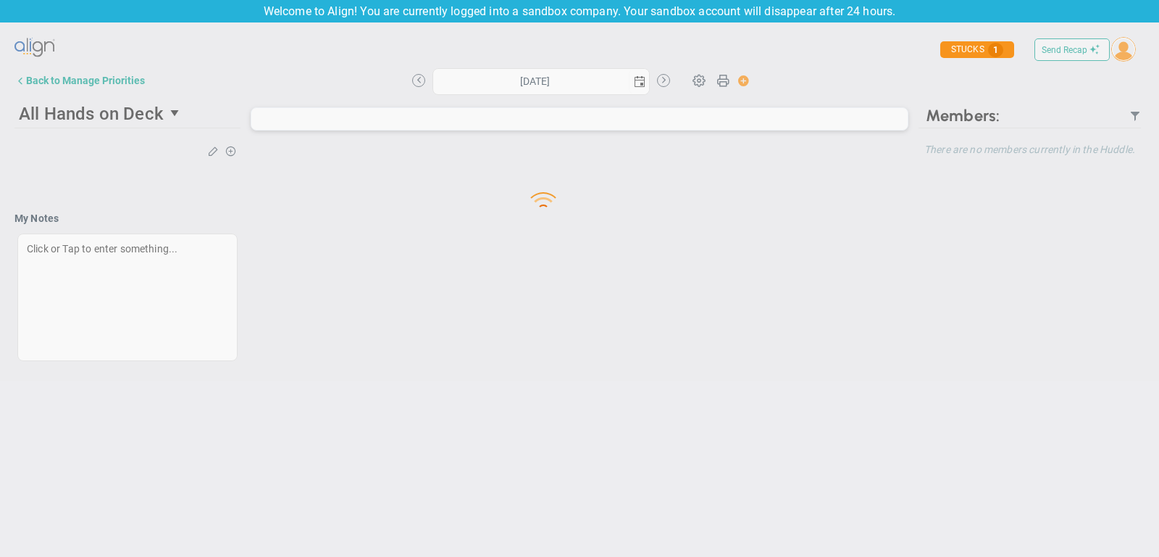
type input "Monday, September 22, 2025"
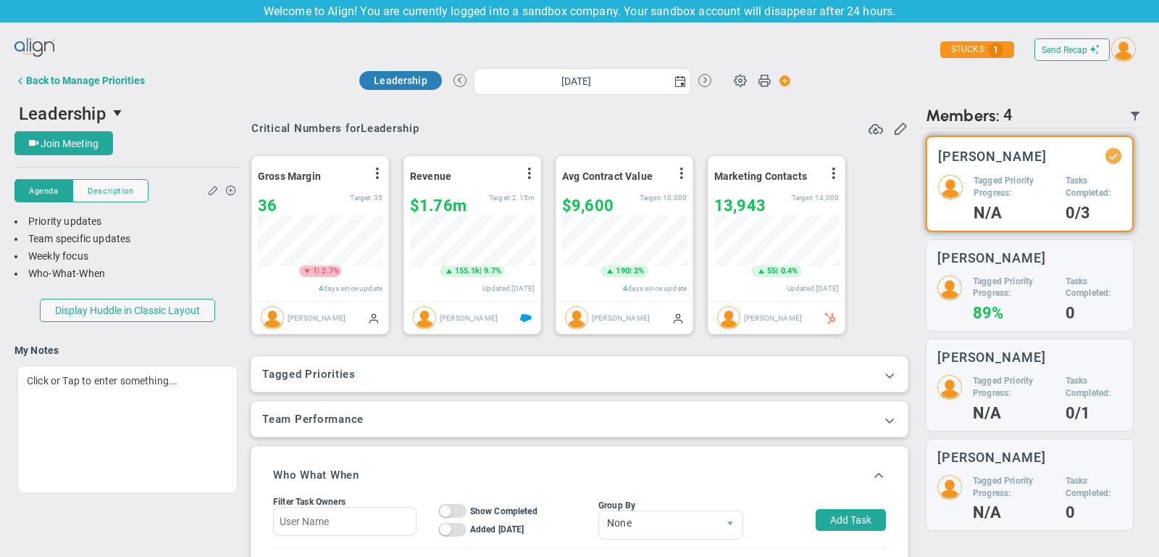
scroll to position [51, 125]
click at [93, 141] on span "Join Meeting" at bounding box center [70, 144] width 58 height 12
click at [891, 371] on span at bounding box center [890, 374] width 14 height 14
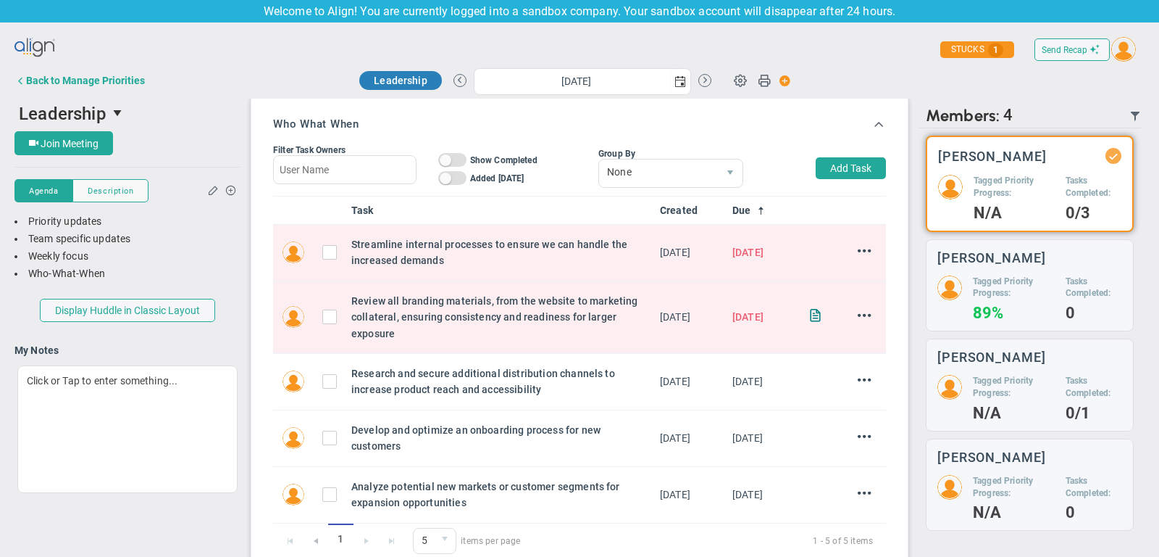
scroll to position [458, 0]
click at [872, 163] on button "Add Task" at bounding box center [851, 169] width 70 height 22
type input "[PERSON_NAME]"
type input "9/29/2025"
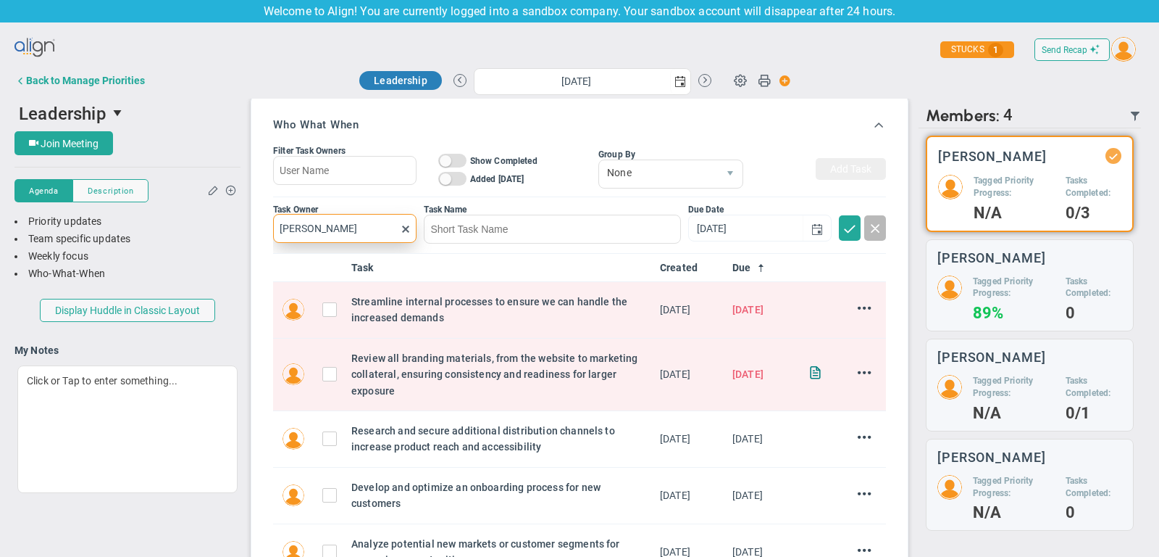
click at [382, 224] on input "[PERSON_NAME]" at bounding box center [344, 228] width 143 height 29
type input "e"
click at [390, 260] on section "[PERSON_NAME]" at bounding box center [346, 259] width 125 height 18
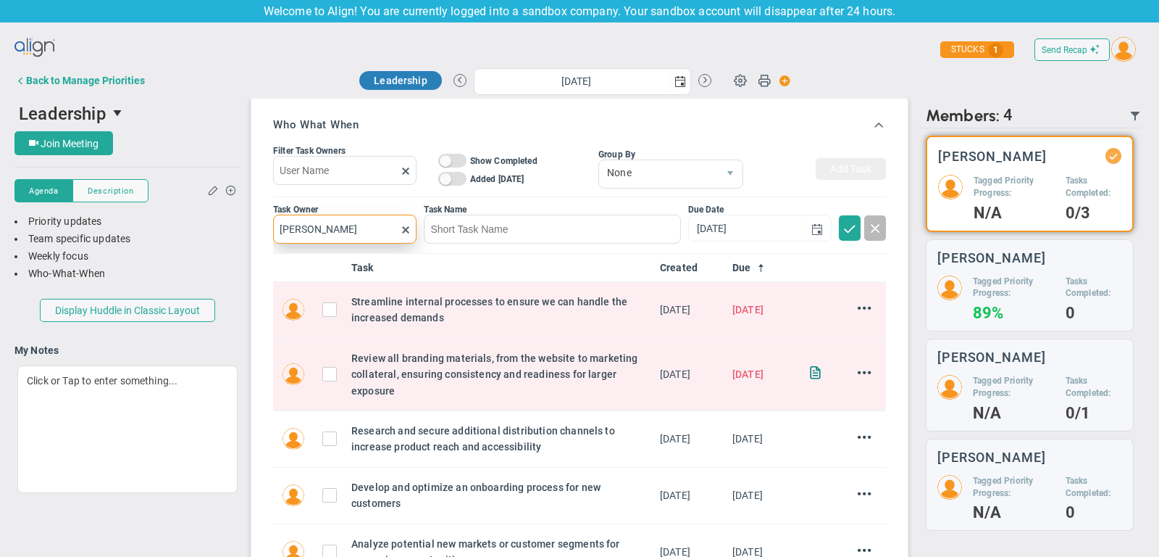
type input "[PERSON_NAME]"
click at [474, 216] on input at bounding box center [552, 228] width 257 height 29
type input "example"
click at [764, 223] on input "9/29/2025" at bounding box center [746, 226] width 114 height 25
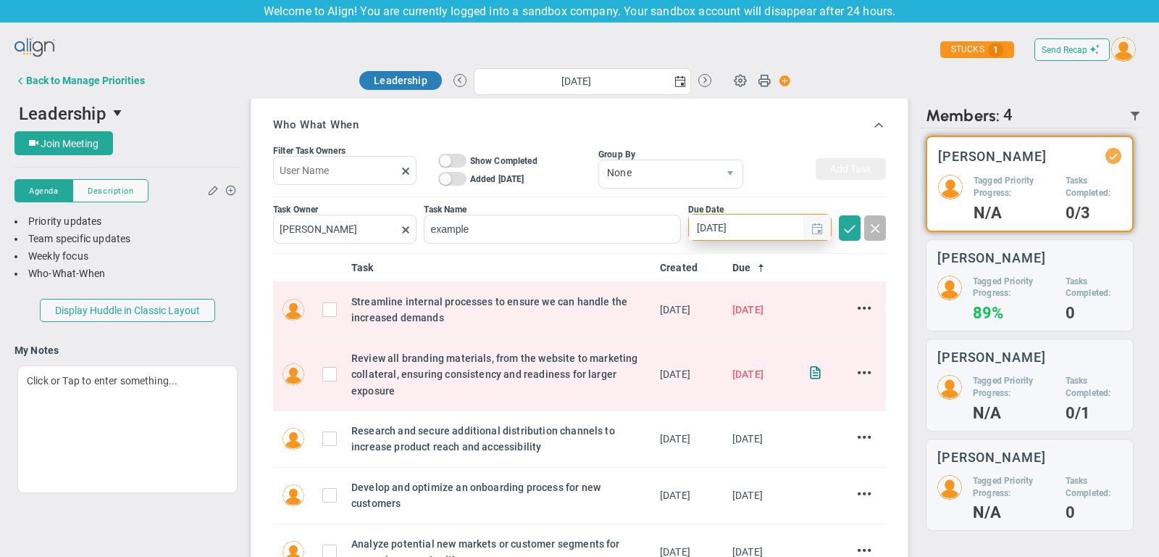
click at [820, 223] on span "select" at bounding box center [818, 229] width 12 height 12
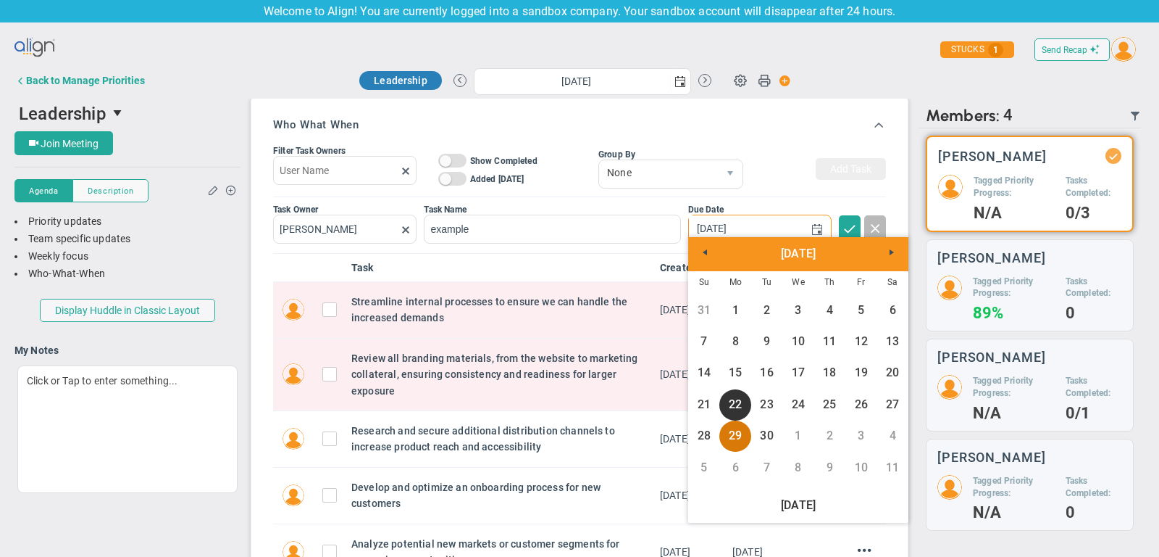
click at [735, 438] on link "29" at bounding box center [735, 435] width 31 height 31
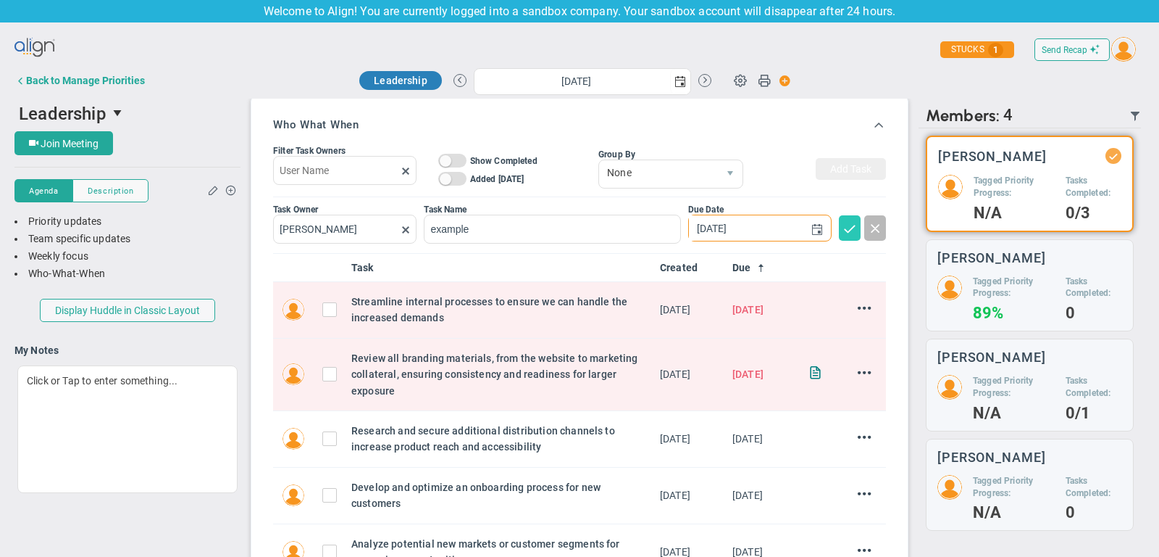
click at [844, 225] on span at bounding box center [850, 227] width 14 height 14
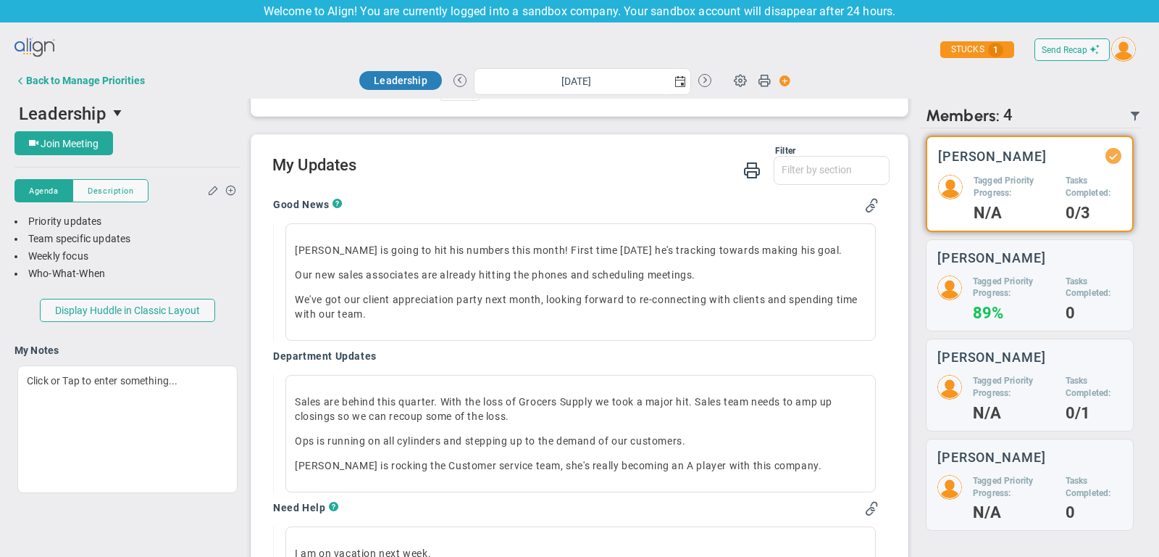
scroll to position [931, 0]
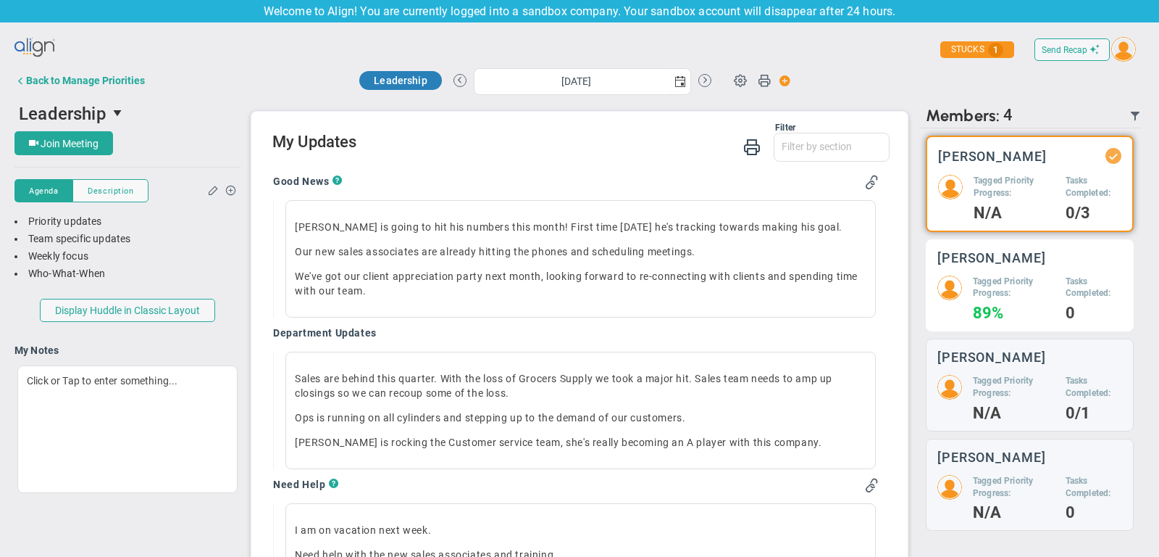
click at [995, 267] on div "Mark Collins Tagged Priority Progress: 89% Tasks Completed: 0" at bounding box center [1030, 285] width 208 height 93
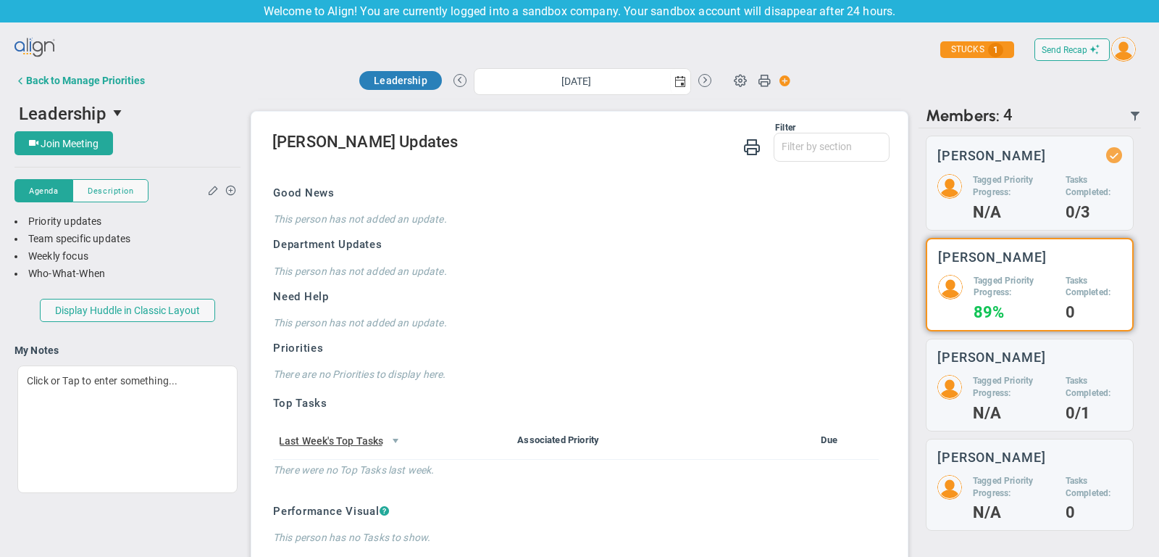
scroll to position [928, 0]
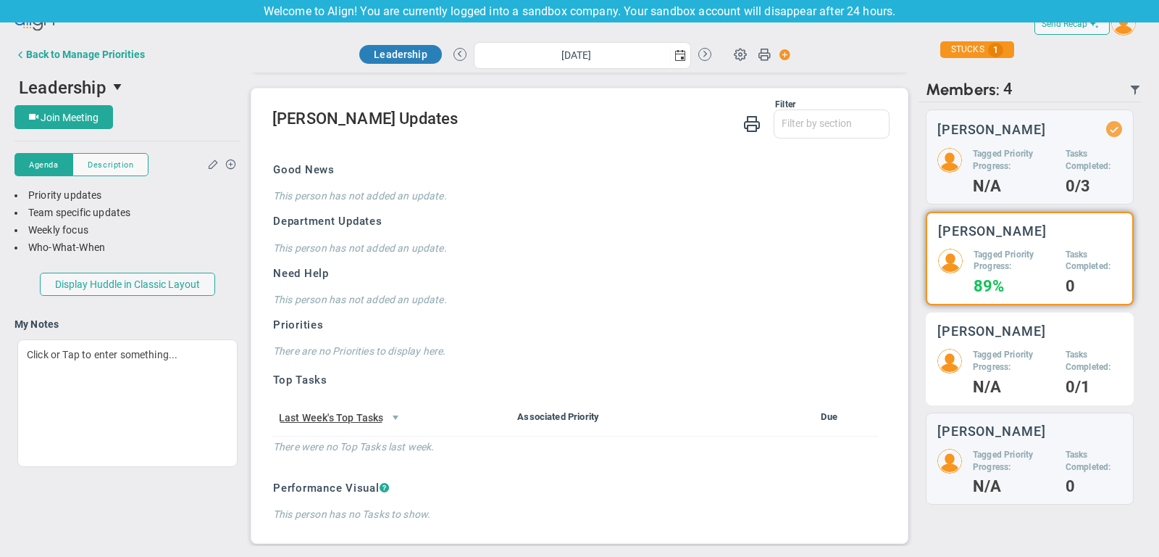
click at [941, 352] on img at bounding box center [950, 361] width 25 height 25
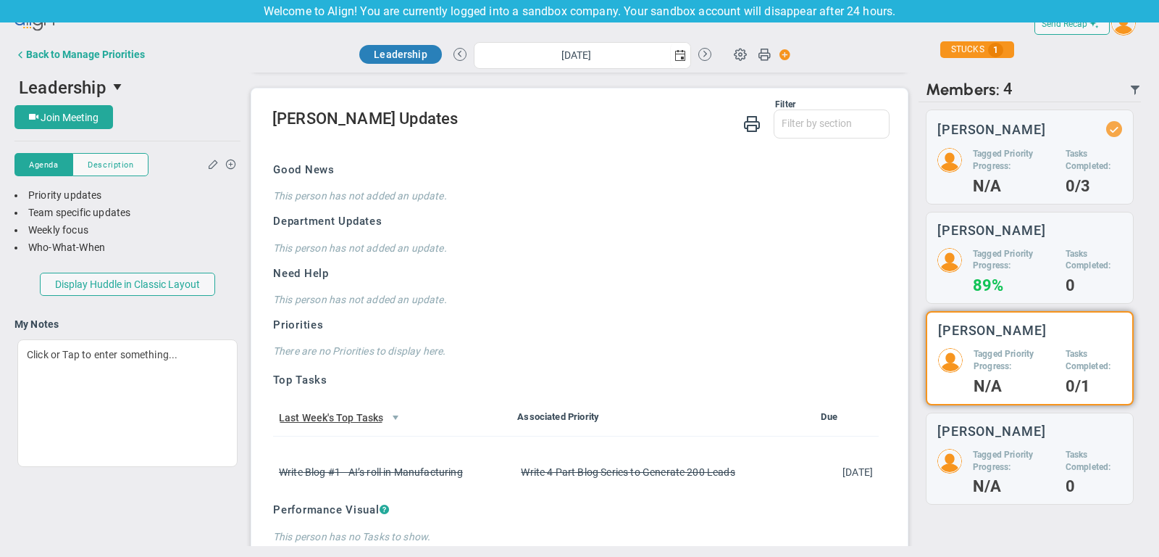
scroll to position [949, 0]
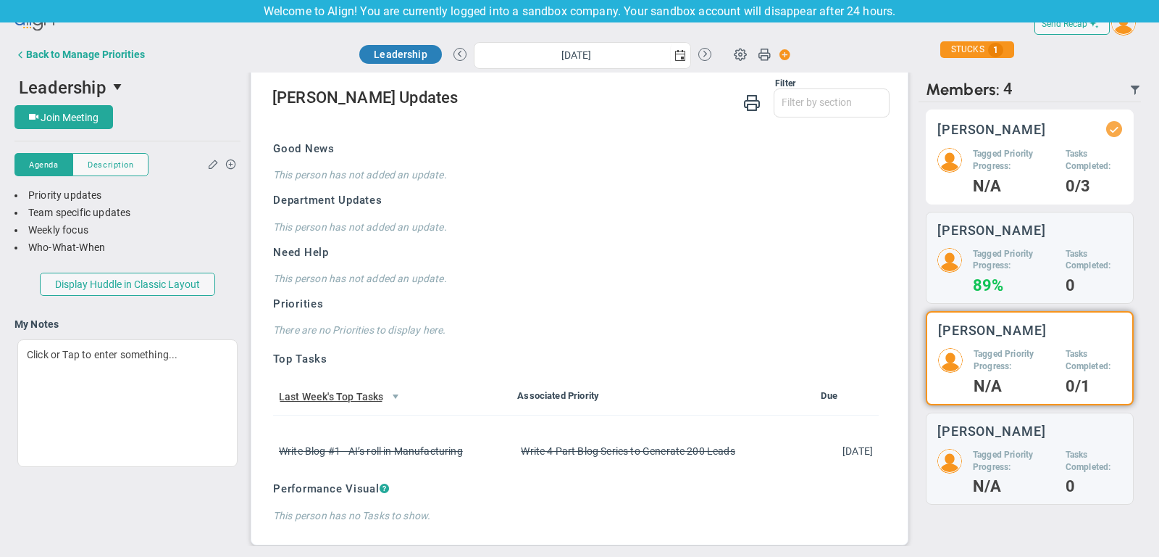
click at [1041, 128] on div "[PERSON_NAME]" at bounding box center [1030, 129] width 185 height 16
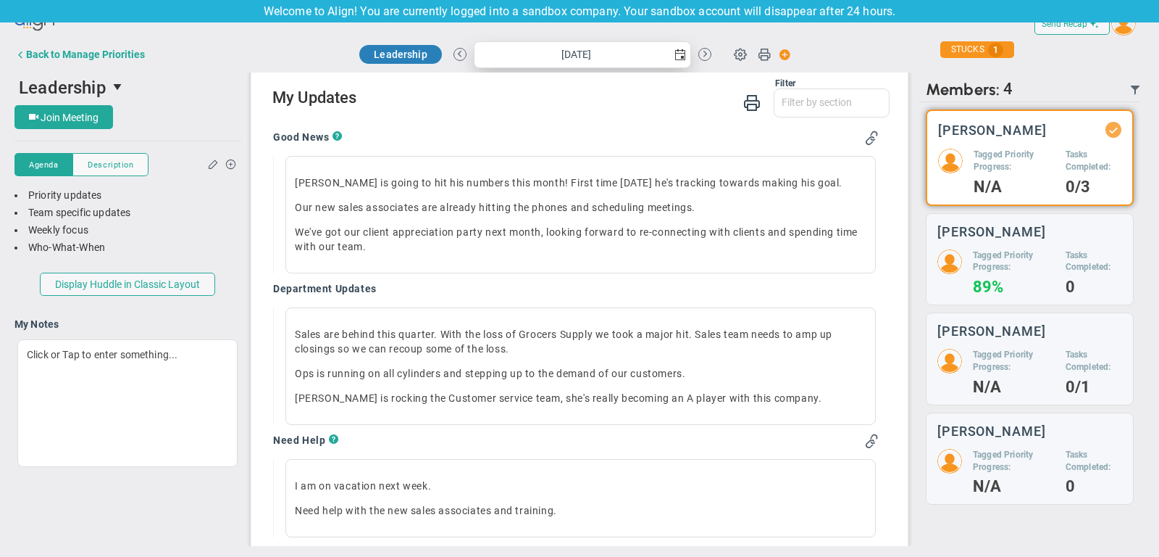
click at [676, 52] on span "select" at bounding box center [681, 55] width 12 height 12
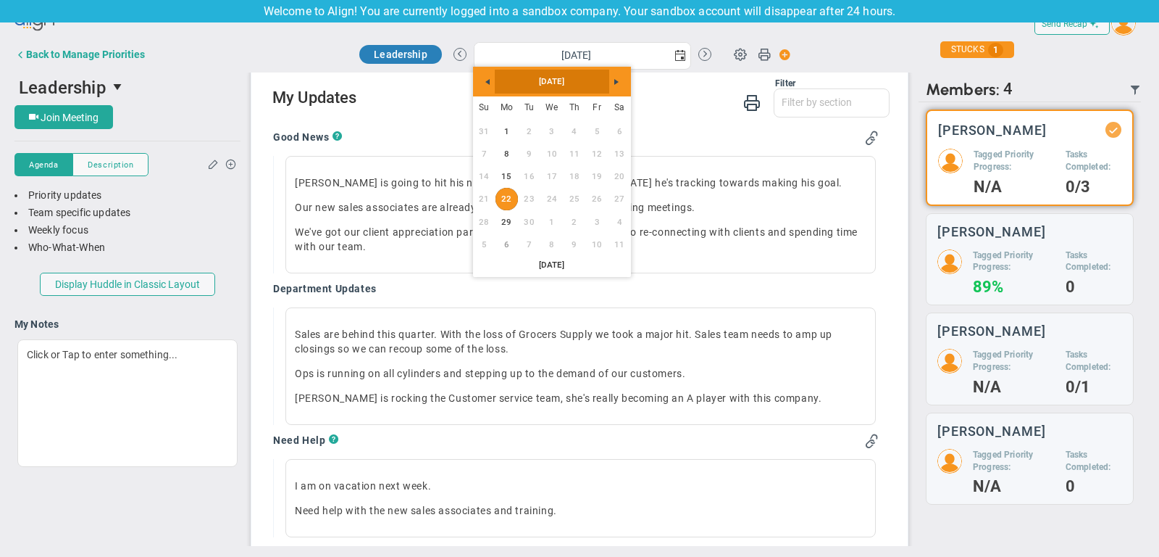
click at [496, 91] on link "September 2025" at bounding box center [552, 81] width 114 height 23
click at [604, 155] on link "Aug" at bounding box center [611, 150] width 36 height 36
click at [504, 175] on link "11" at bounding box center [507, 176] width 22 height 22
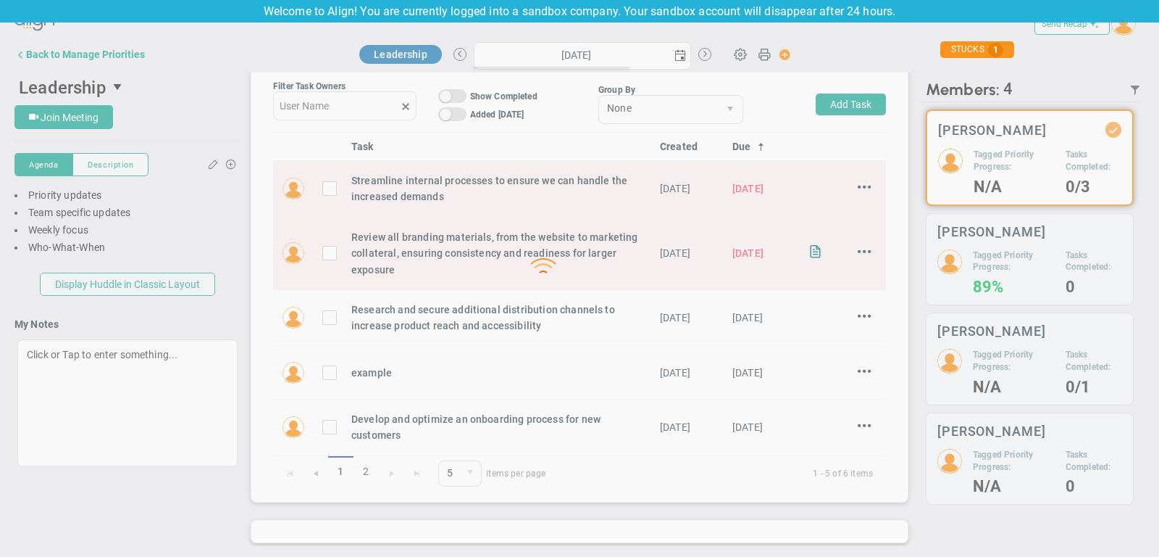
type input "Monday, August 11, 2025"
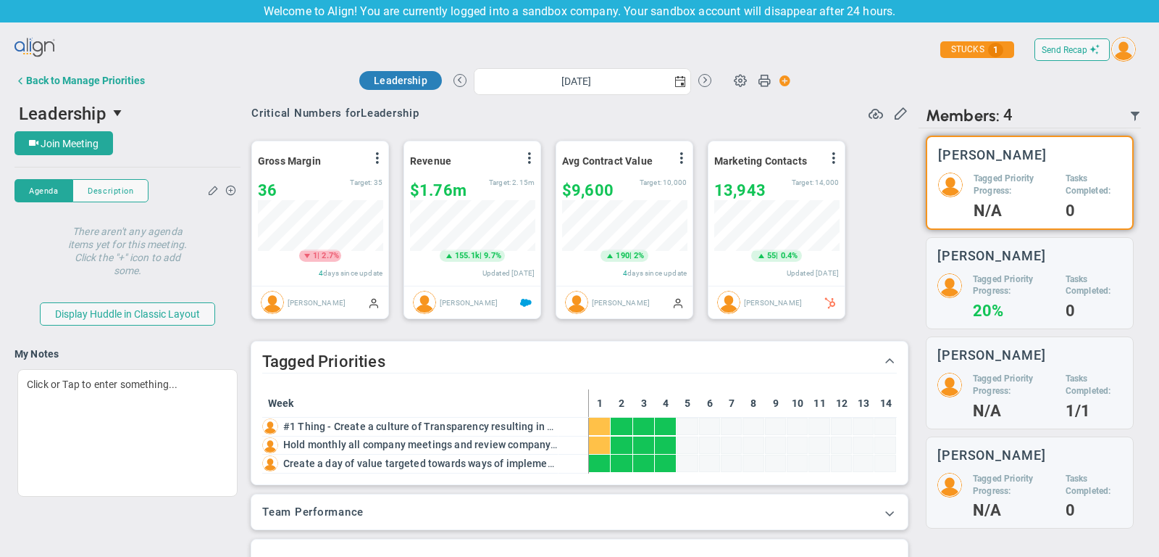
scroll to position [0, 0]
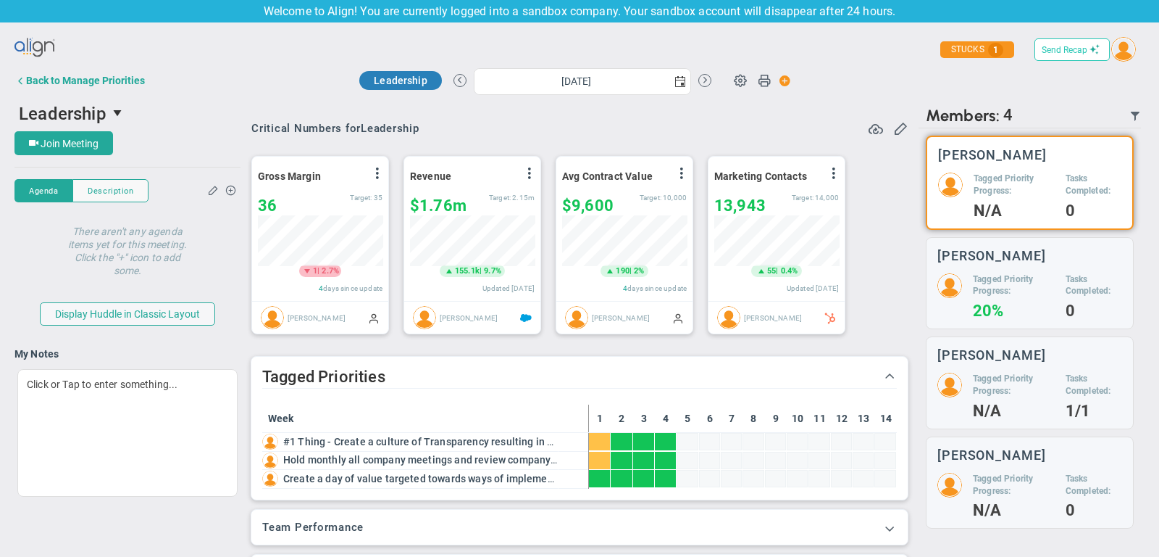
click at [1070, 49] on span "Send Recap" at bounding box center [1065, 50] width 46 height 10
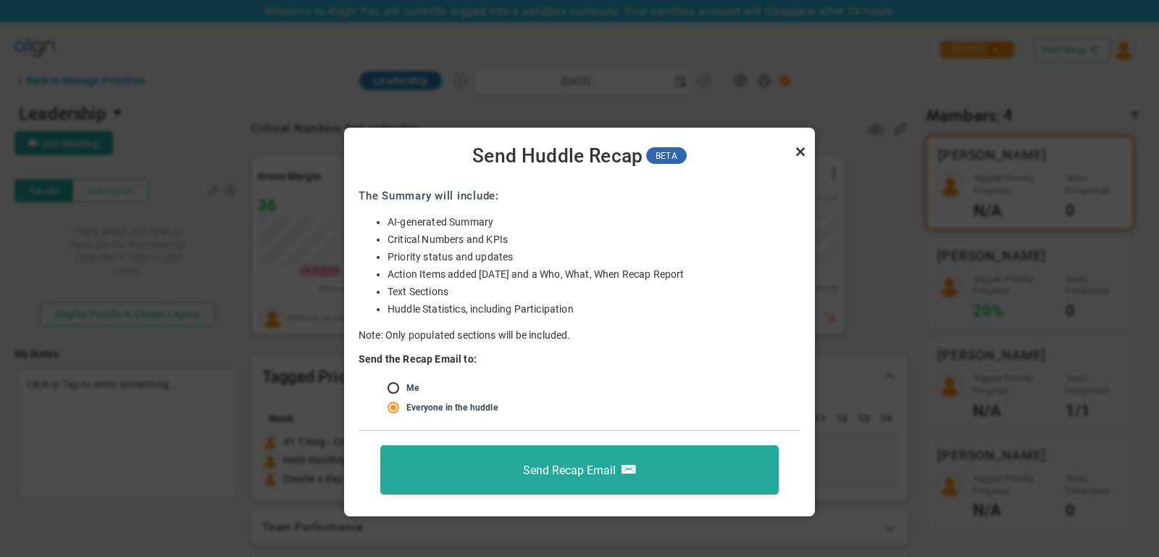
click at [801, 151] on link "Close" at bounding box center [800, 151] width 17 height 17
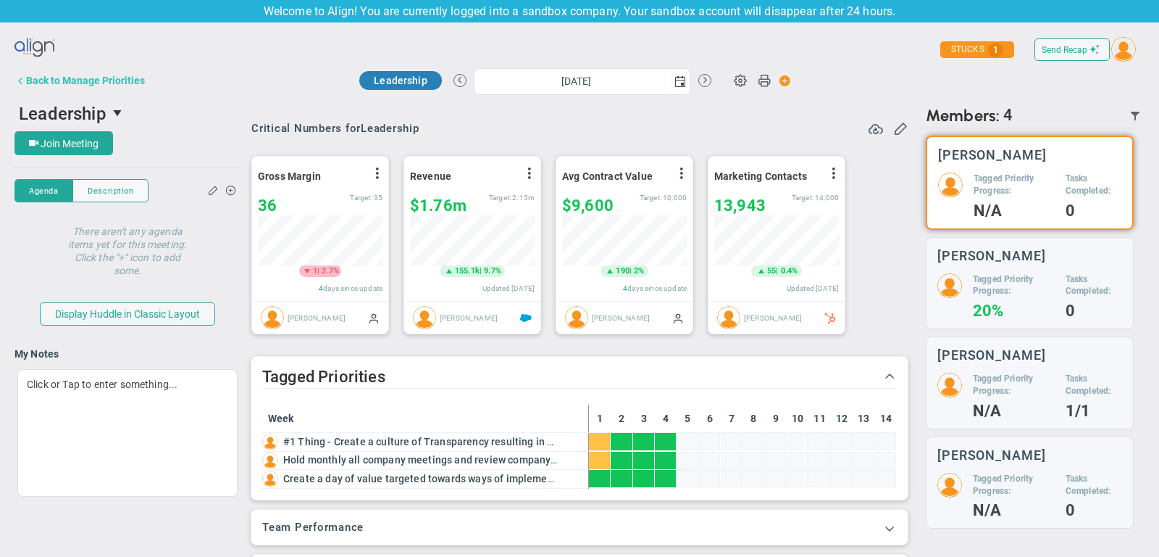
click at [129, 76] on div "Back to Manage Priorities" at bounding box center [85, 81] width 119 height 12
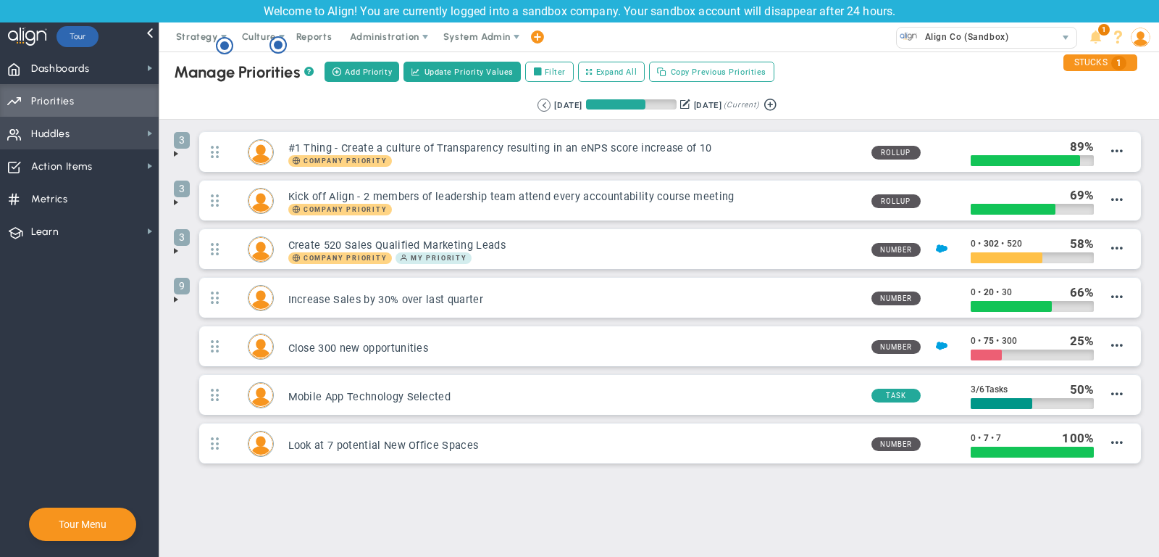
click at [105, 130] on span "Huddles Huddles" at bounding box center [79, 133] width 159 height 33
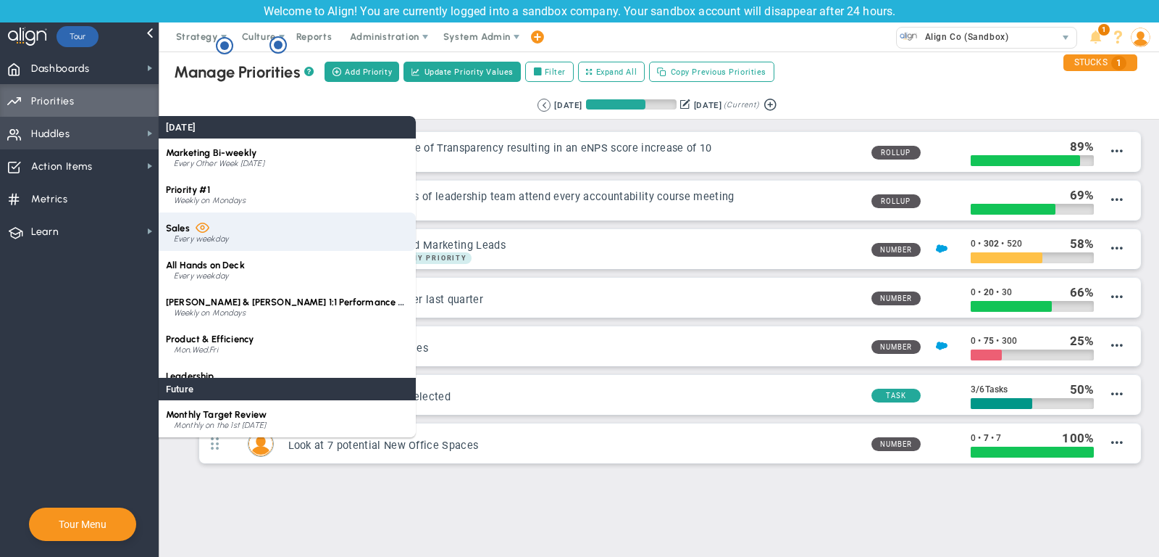
scroll to position [13, 0]
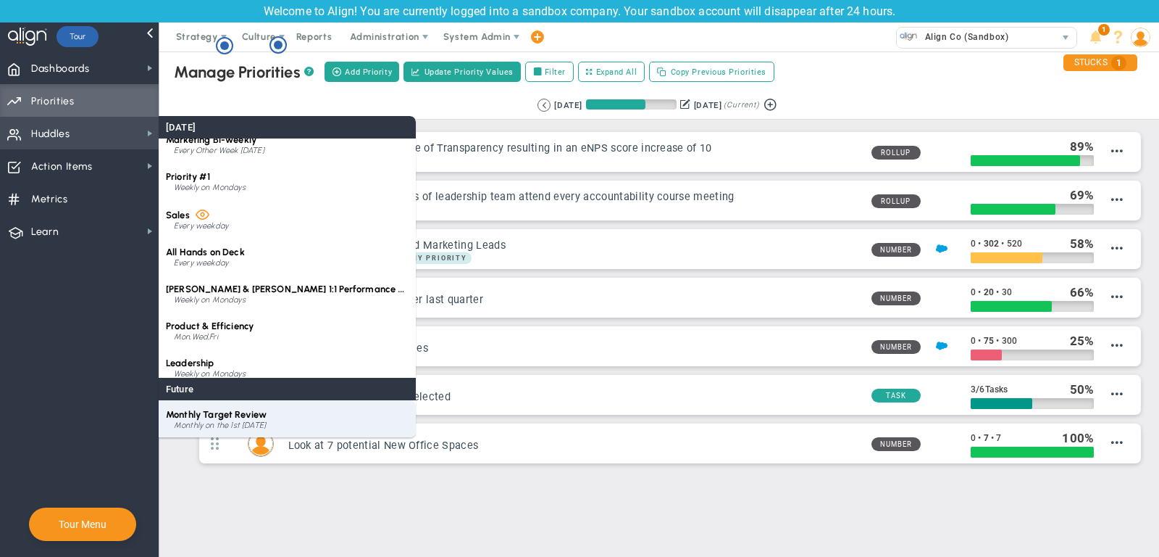
click at [217, 422] on div "Monthly on the 1st [DATE]" at bounding box center [291, 425] width 235 height 9
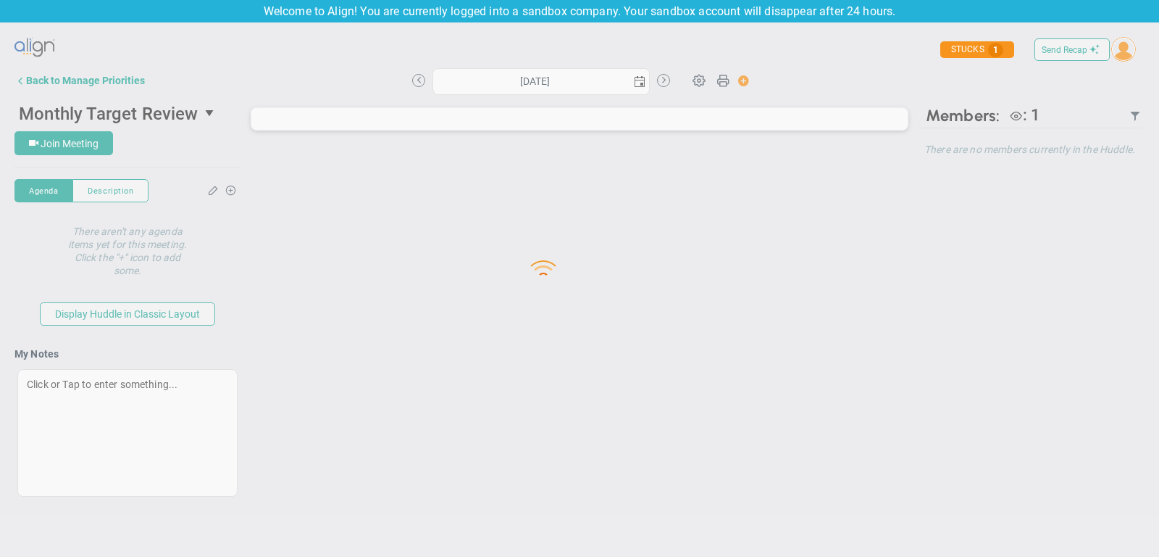
type input "Friday, October 3, 2025"
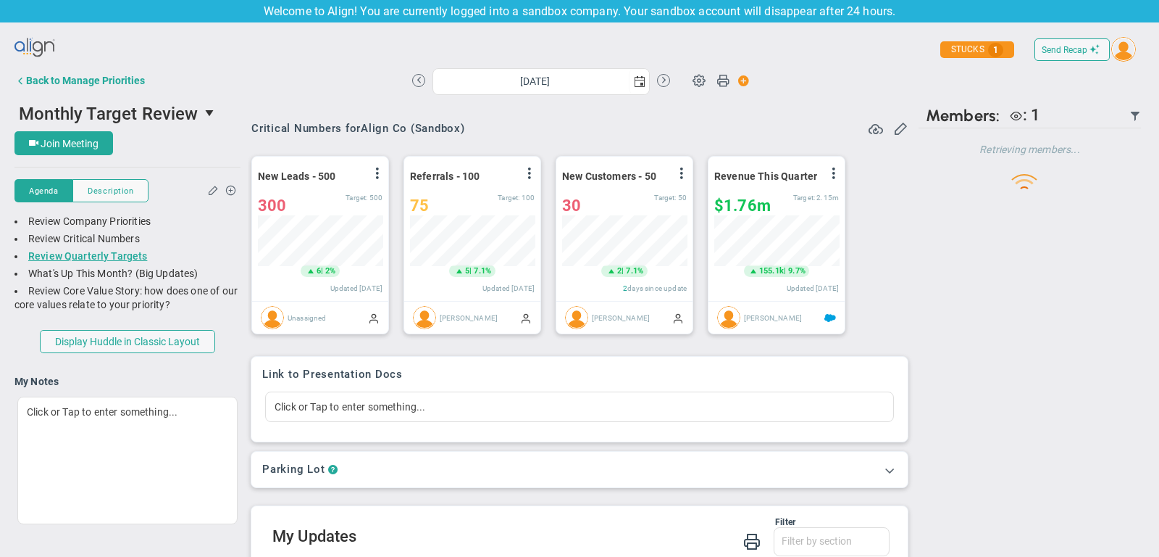
scroll to position [51, 125]
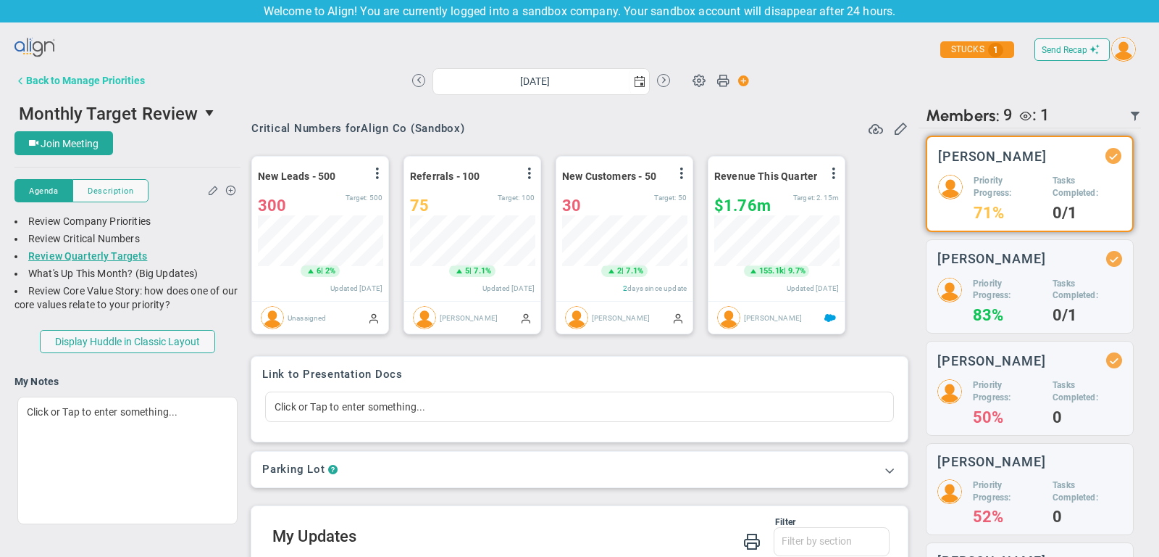
click at [130, 81] on div "Back to Manage Priorities" at bounding box center [85, 81] width 119 height 12
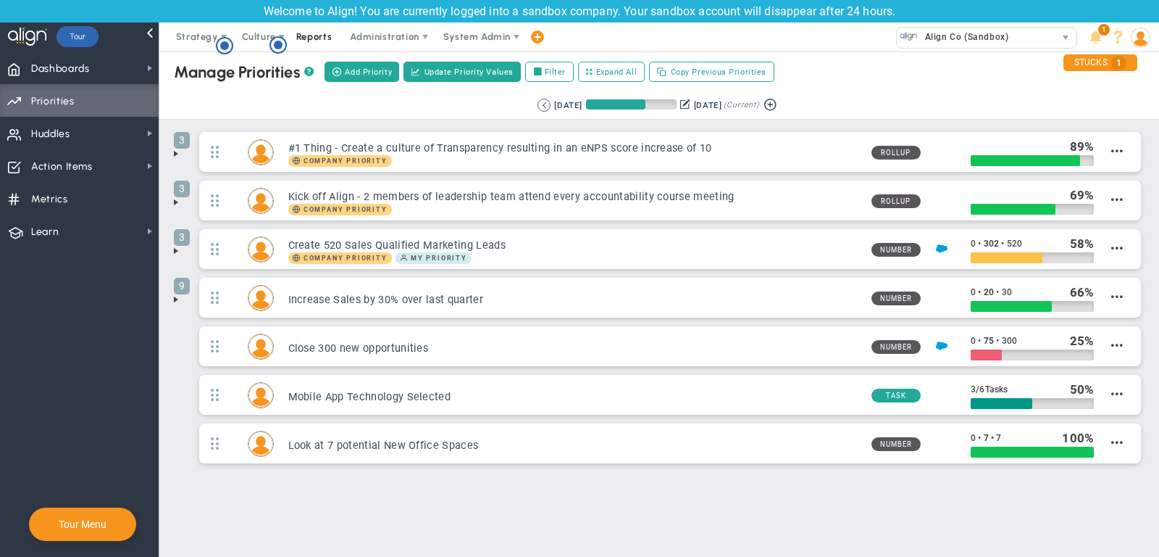
click at [322, 30] on span "Reports" at bounding box center [314, 36] width 51 height 29
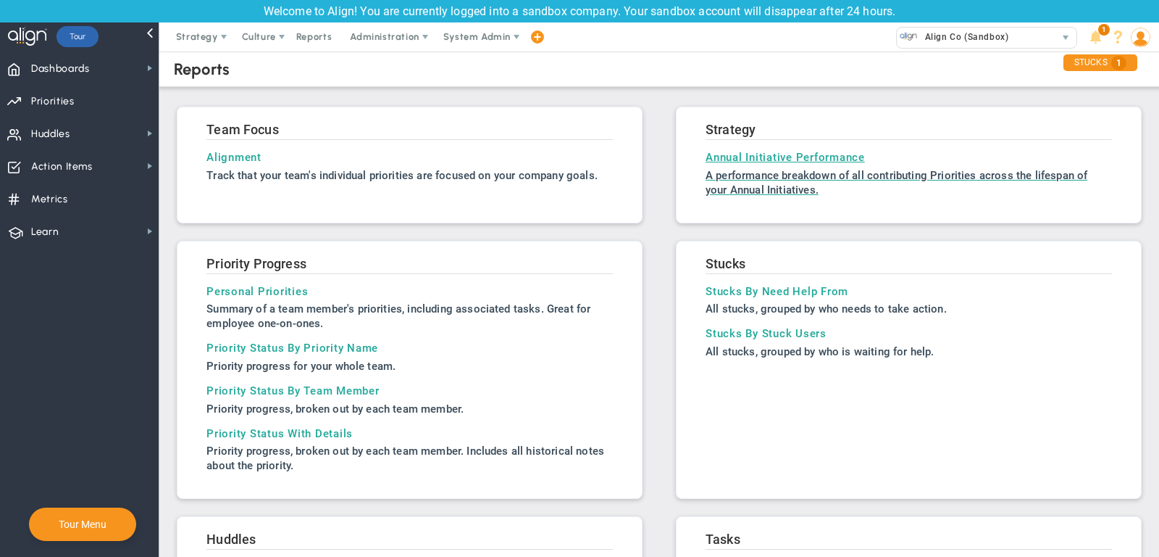
click at [756, 152] on h3 "Annual Initiative Performance" at bounding box center [909, 157] width 407 height 13
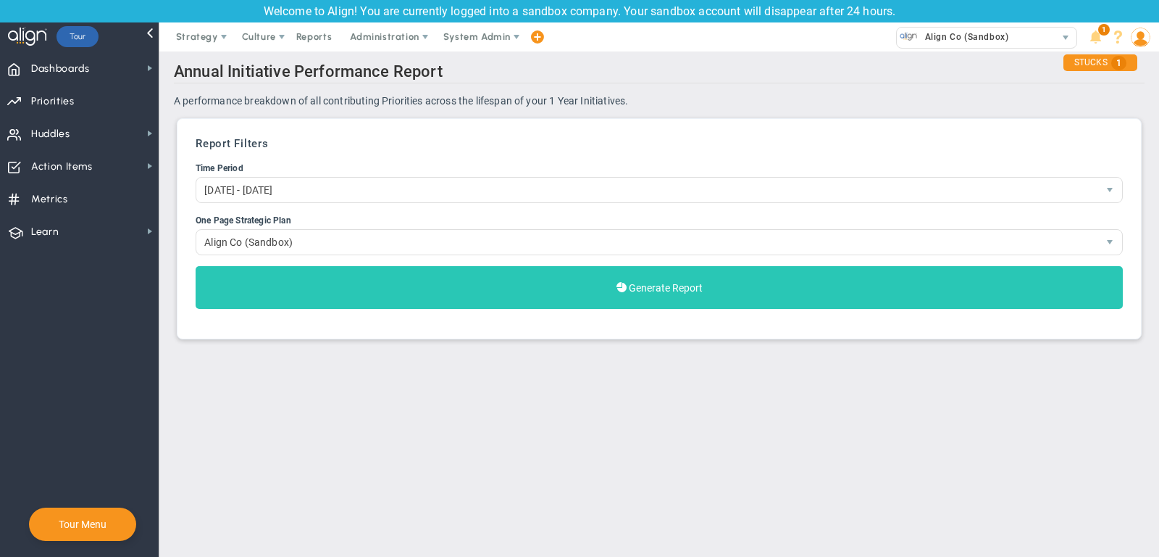
click at [670, 270] on button "Generate Report" at bounding box center [660, 287] width 928 height 43
